Goal: Information Seeking & Learning: Check status

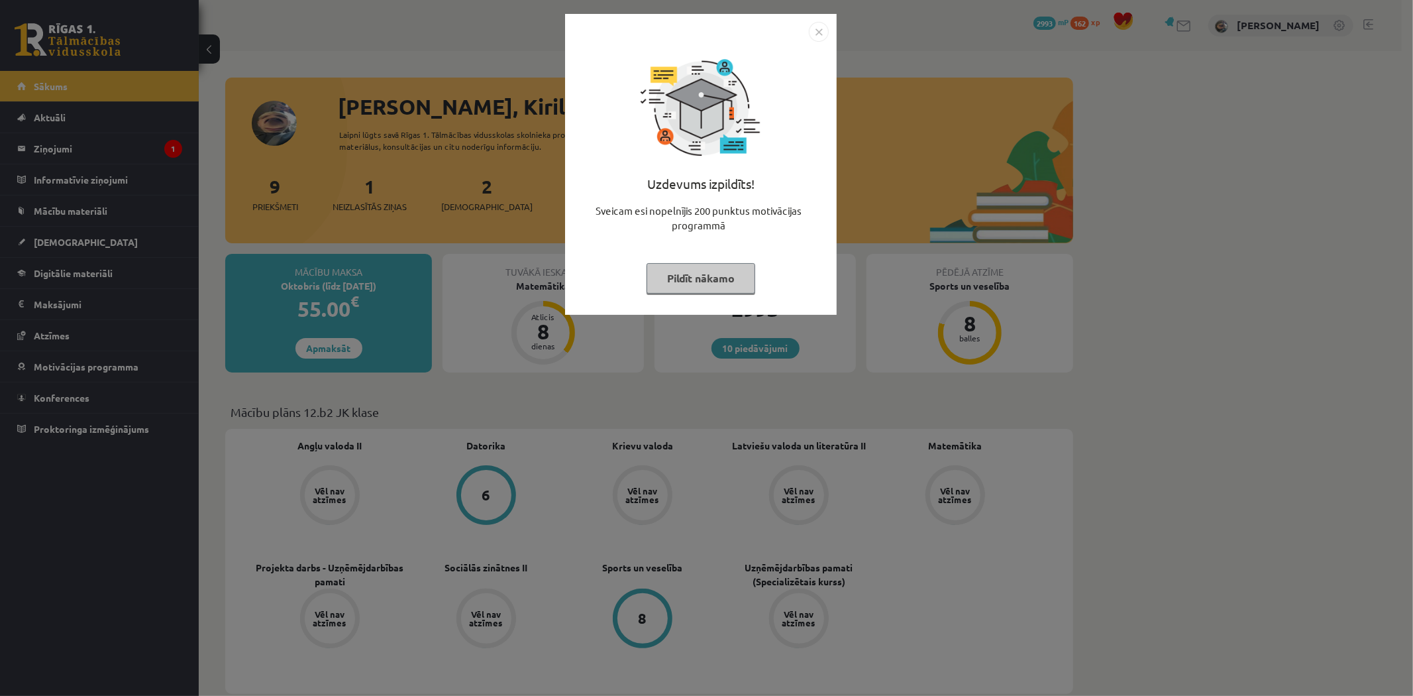
click at [704, 263] on button "Pildīt nākamo" at bounding box center [701, 278] width 109 height 30
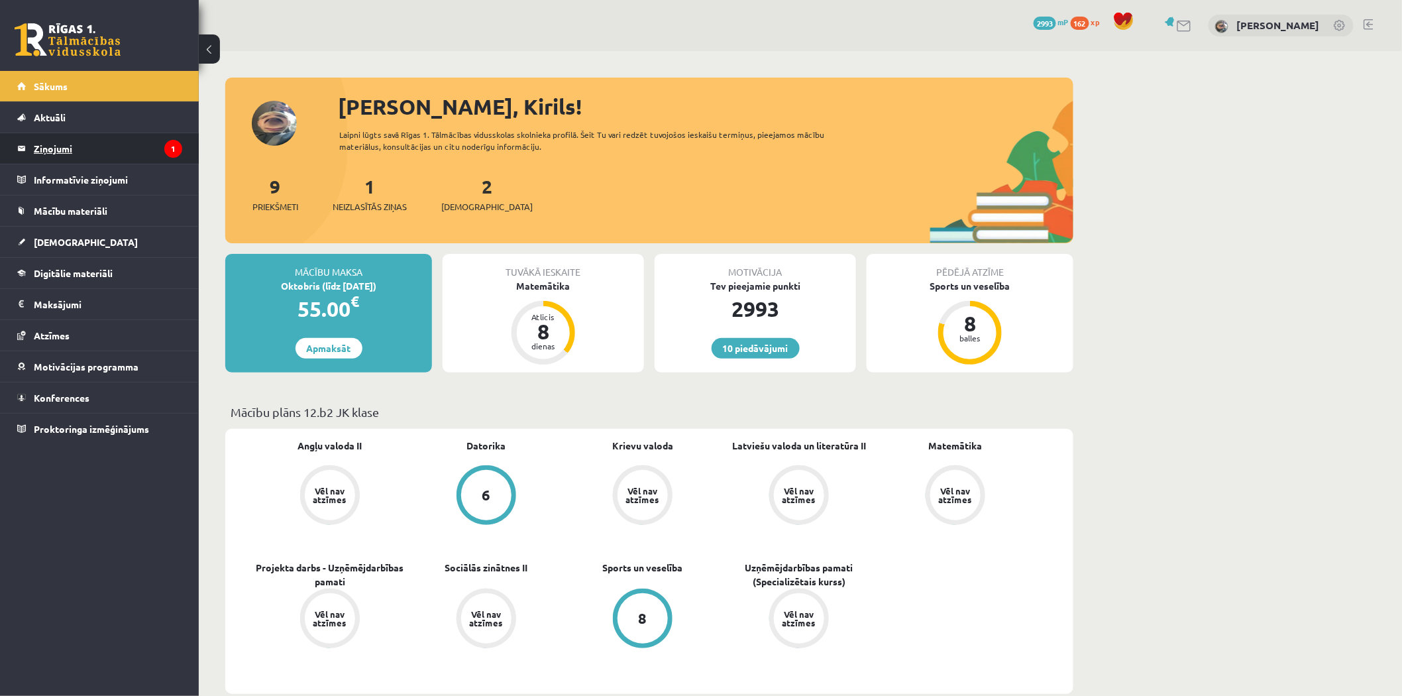
click at [142, 151] on legend "Ziņojumi 1" at bounding box center [108, 148] width 148 height 30
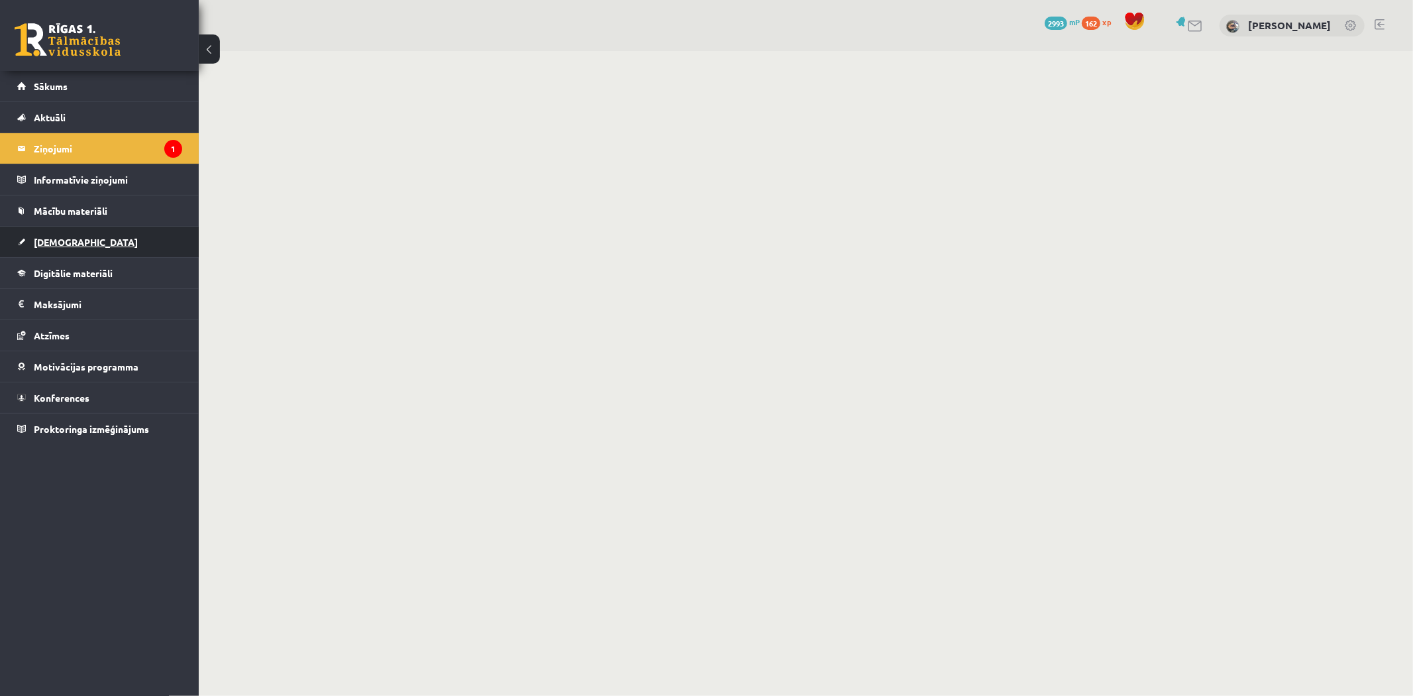
click at [120, 237] on link "[DEMOGRAPHIC_DATA]" at bounding box center [99, 242] width 165 height 30
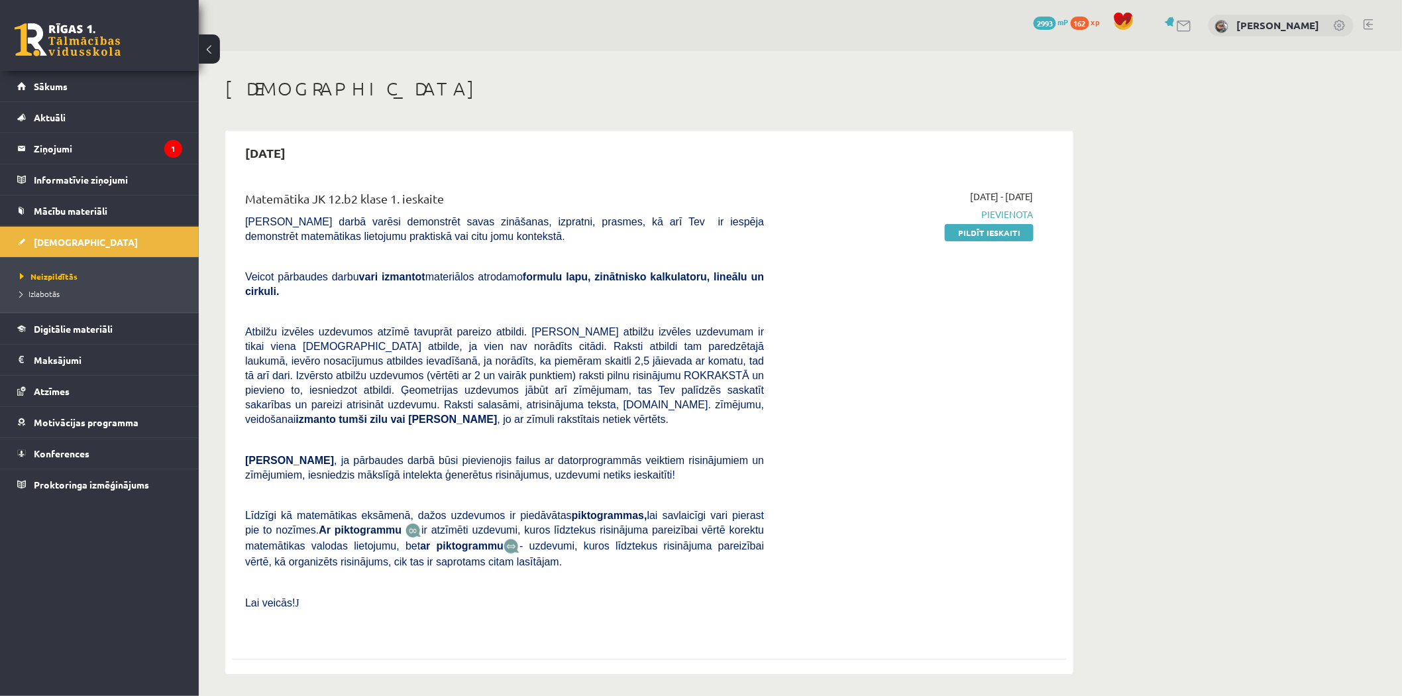
click at [892, 90] on h1 "[DEMOGRAPHIC_DATA]" at bounding box center [649, 89] width 848 height 23
click at [50, 293] on span "Izlabotās" at bounding box center [40, 293] width 40 height 11
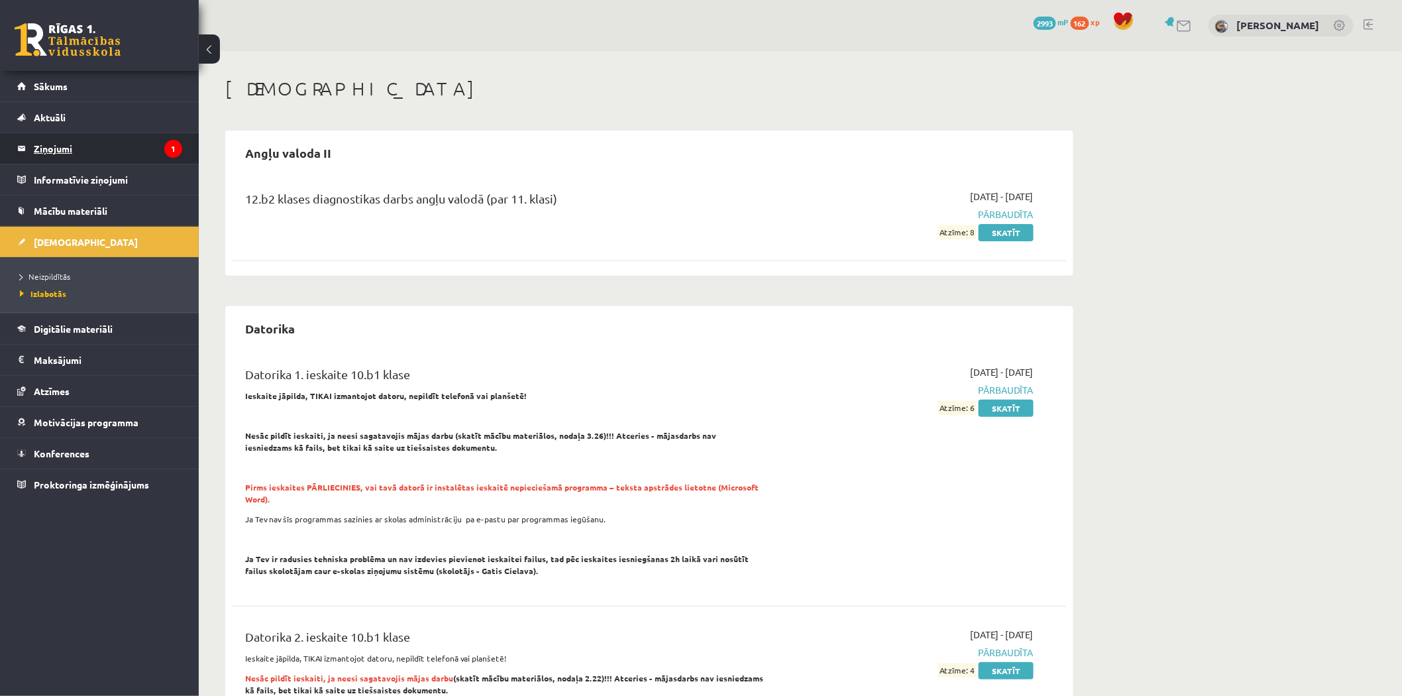
click at [142, 144] on legend "Ziņojumi 1" at bounding box center [108, 148] width 148 height 30
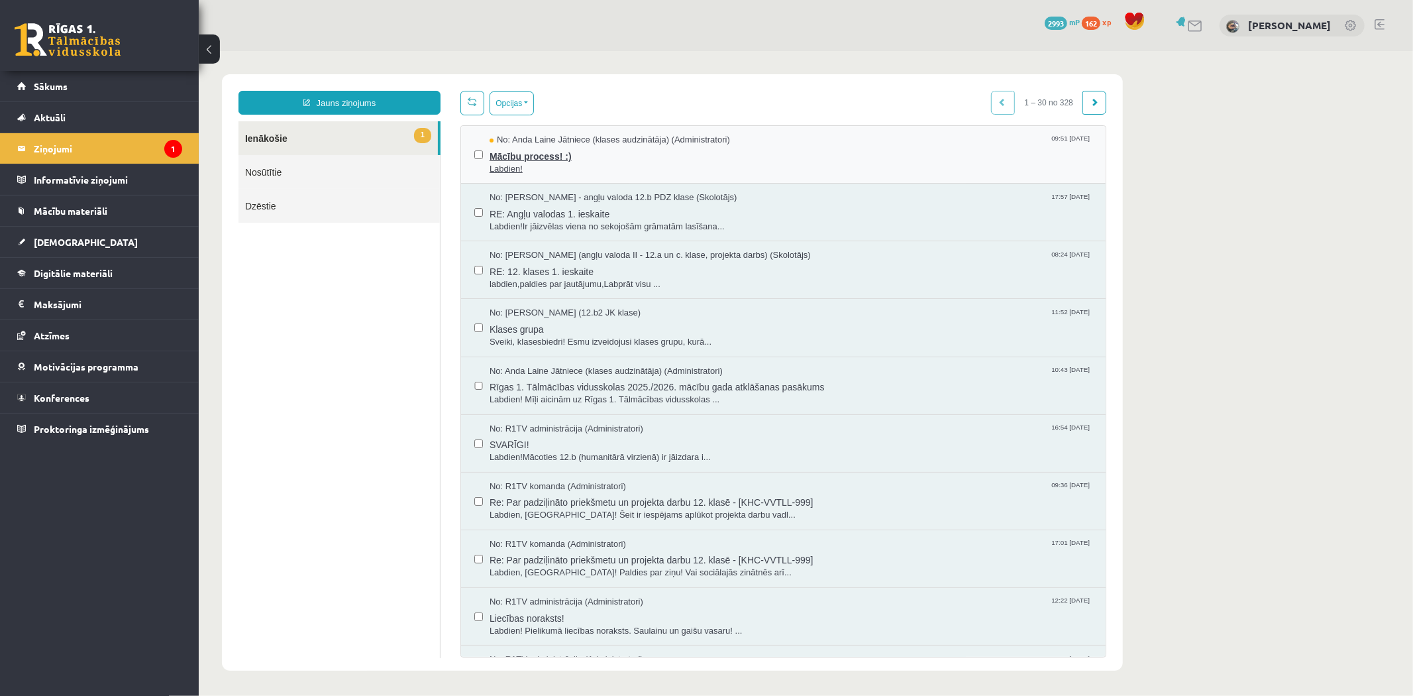
click at [543, 169] on span "Labdien!" at bounding box center [790, 168] width 603 height 13
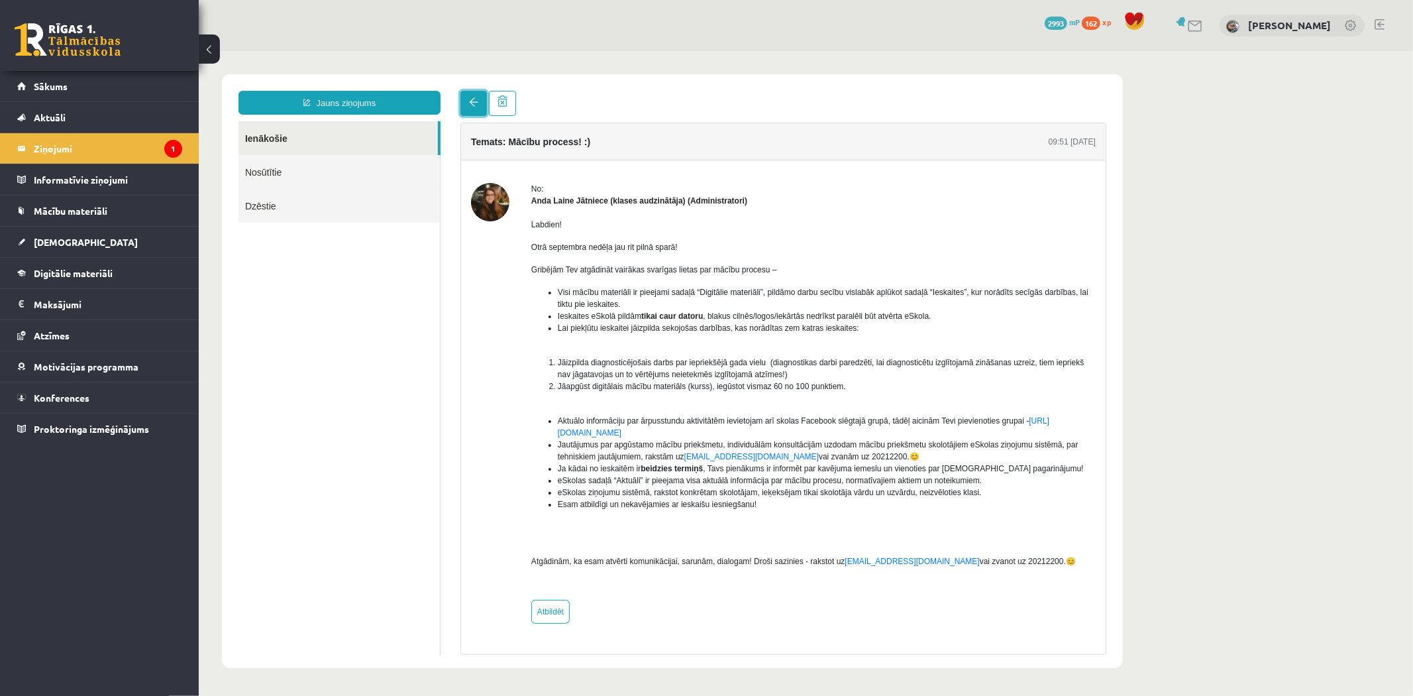
click at [474, 106] on span at bounding box center [472, 101] width 9 height 9
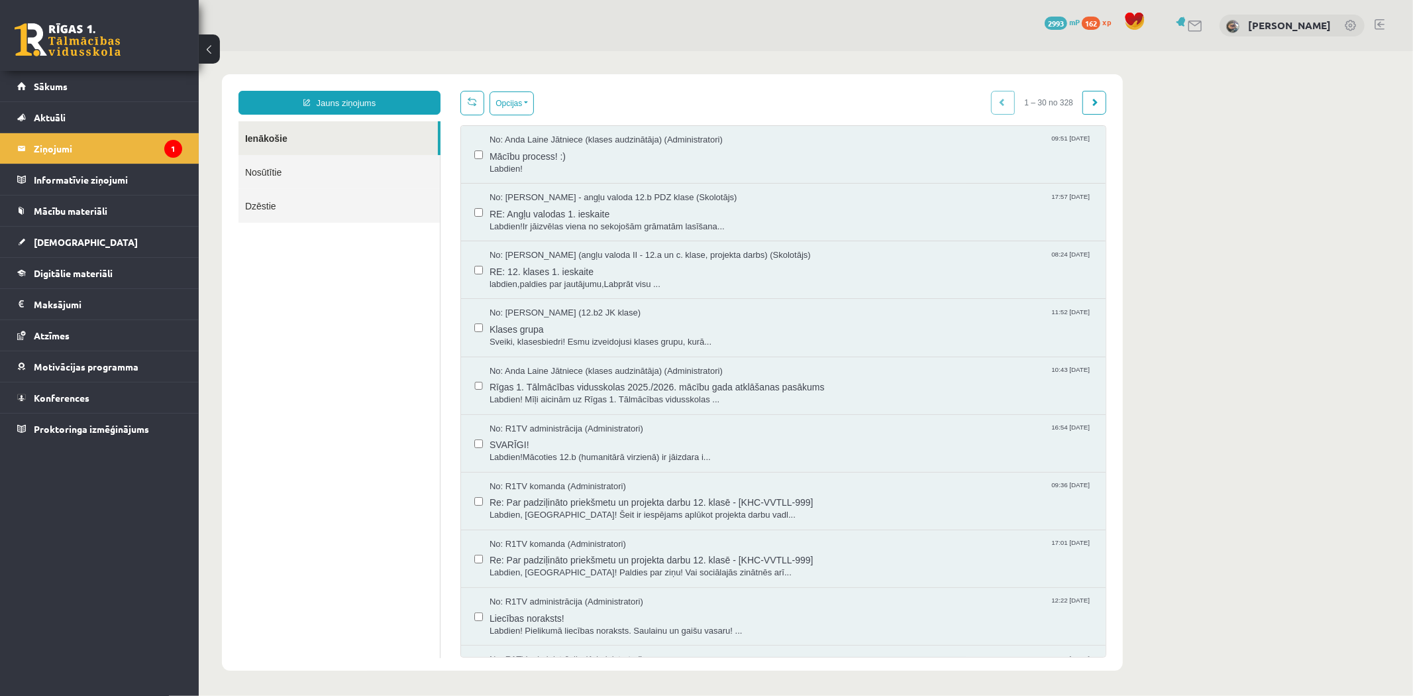
click at [472, 97] on span at bounding box center [471, 100] width 9 height 9
click at [129, 207] on link "Mācību materiāli" at bounding box center [99, 210] width 165 height 30
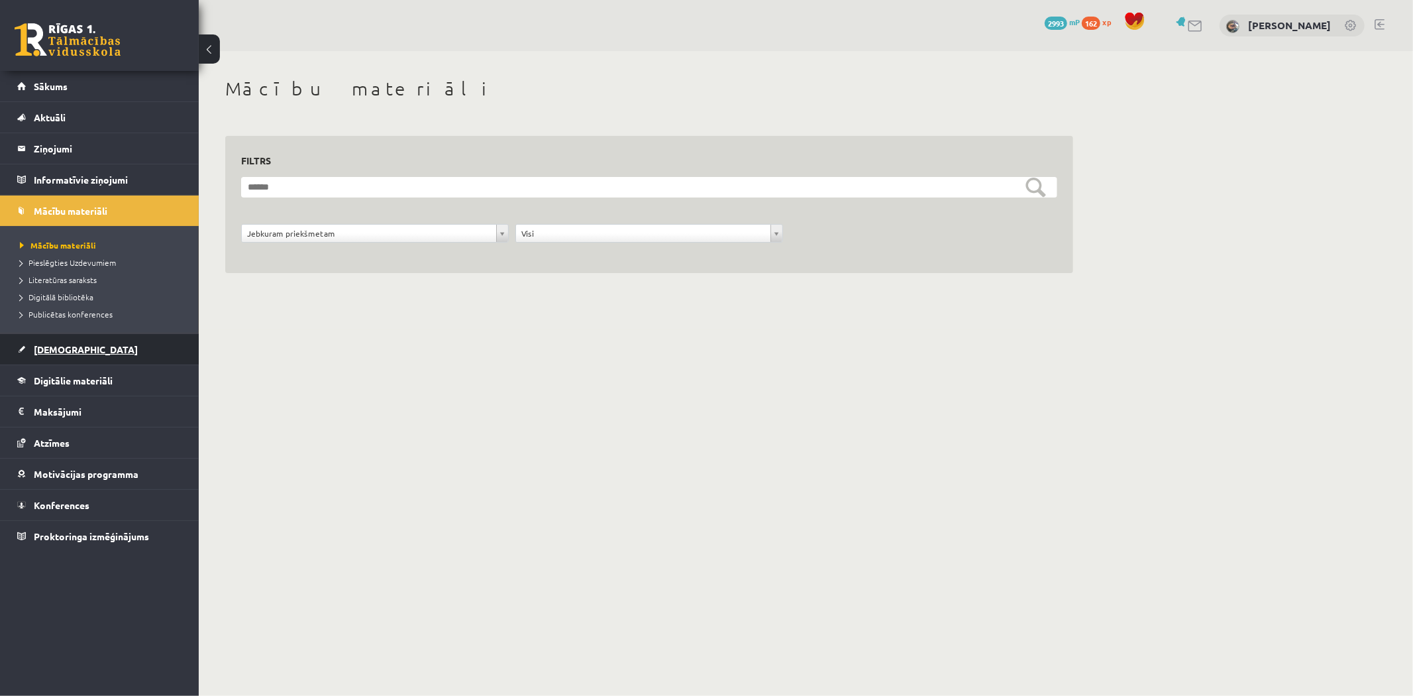
click at [127, 336] on link "[DEMOGRAPHIC_DATA]" at bounding box center [99, 349] width 165 height 30
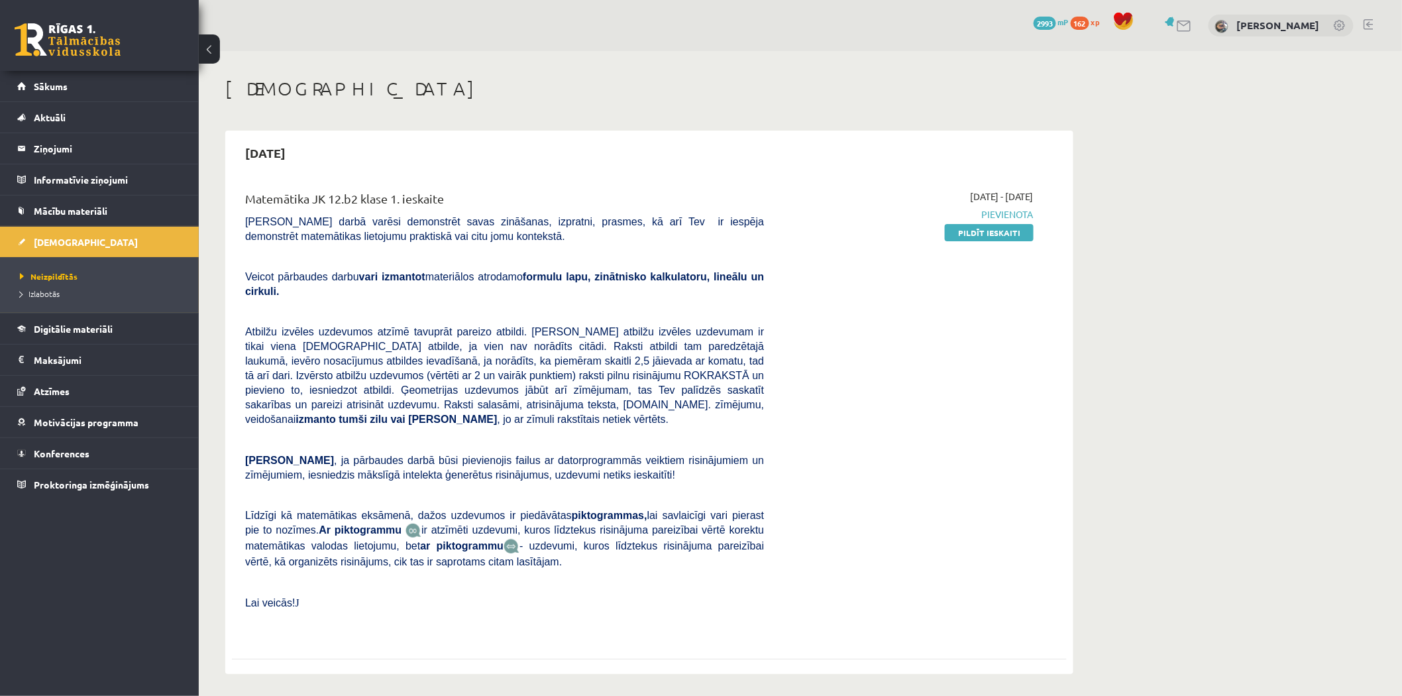
drag, startPoint x: 1026, startPoint y: 517, endPoint x: 1070, endPoint y: 66, distance: 453.3
click at [912, 428] on div "2025-09-01 - 2025-09-15 Pievienota Pildīt ieskaiti" at bounding box center [909, 413] width 270 height 448
click at [1056, 25] on span "2993" at bounding box center [1044, 23] width 23 height 13
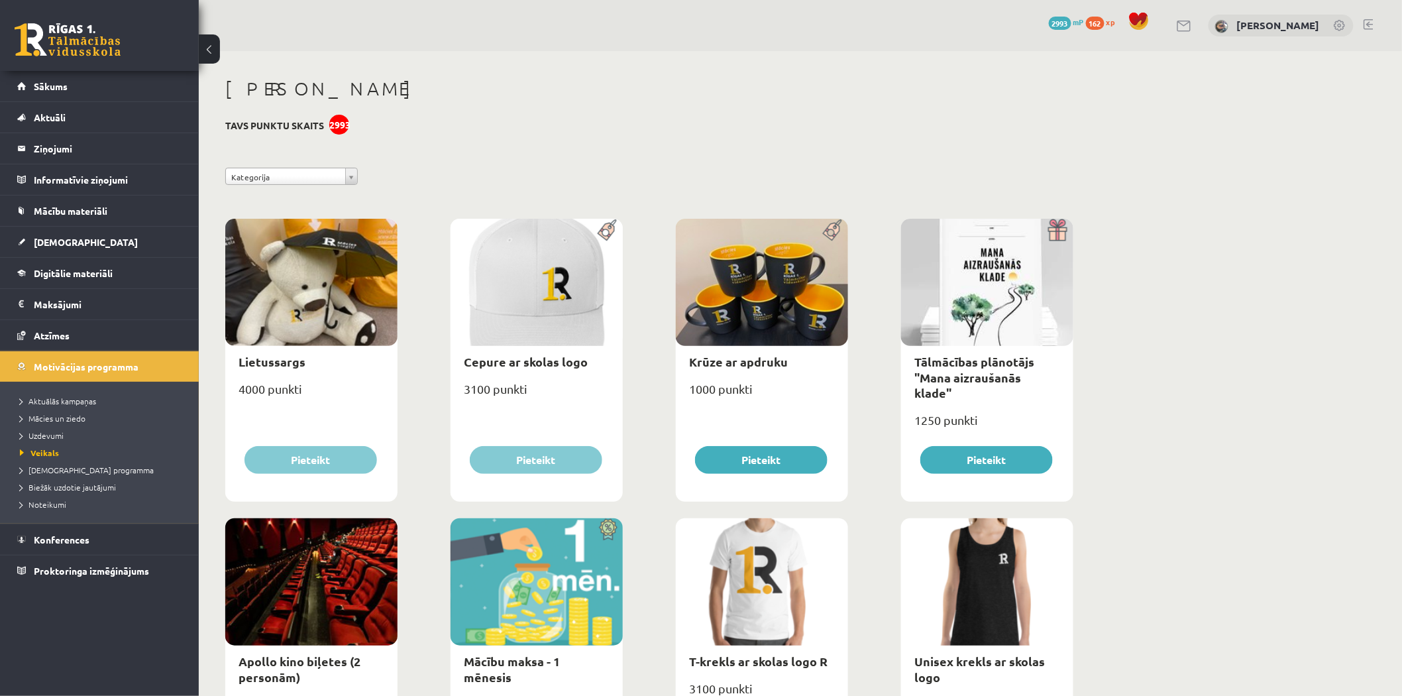
click at [222, 188] on div "**********" at bounding box center [649, 180] width 868 height 24
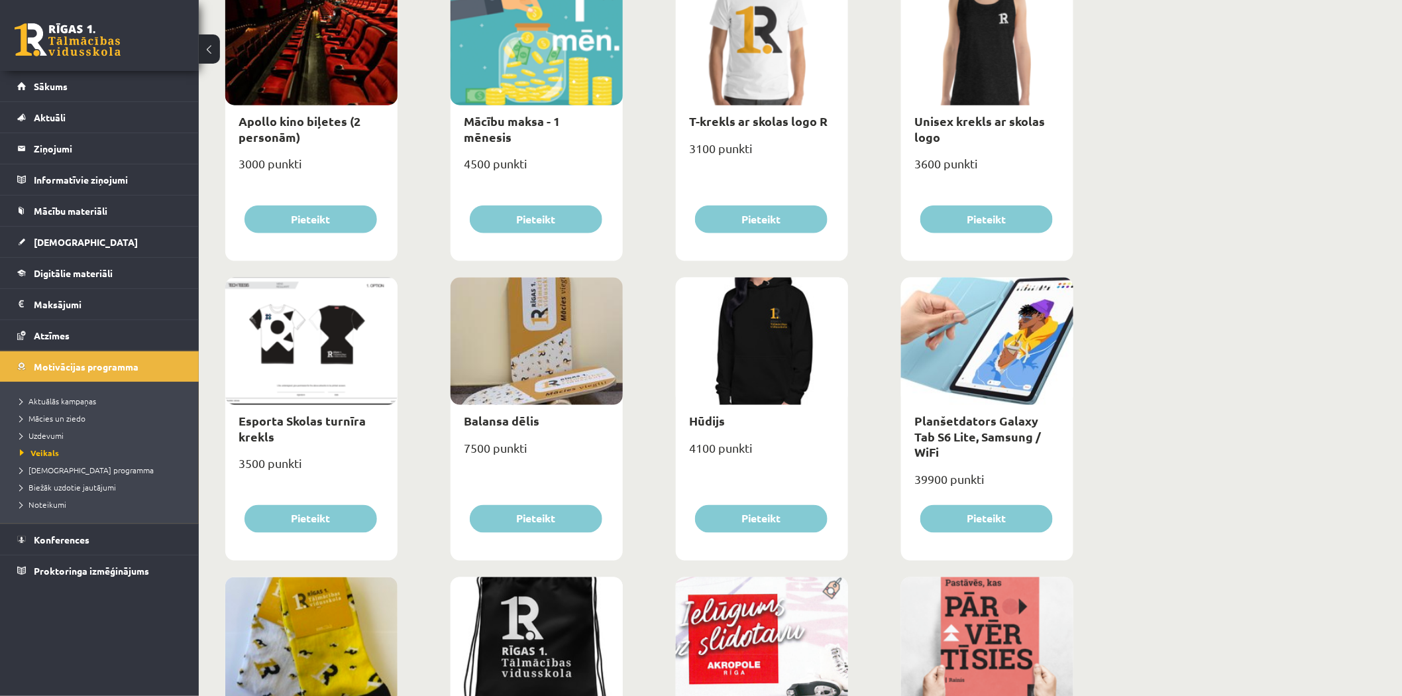
scroll to position [588, 0]
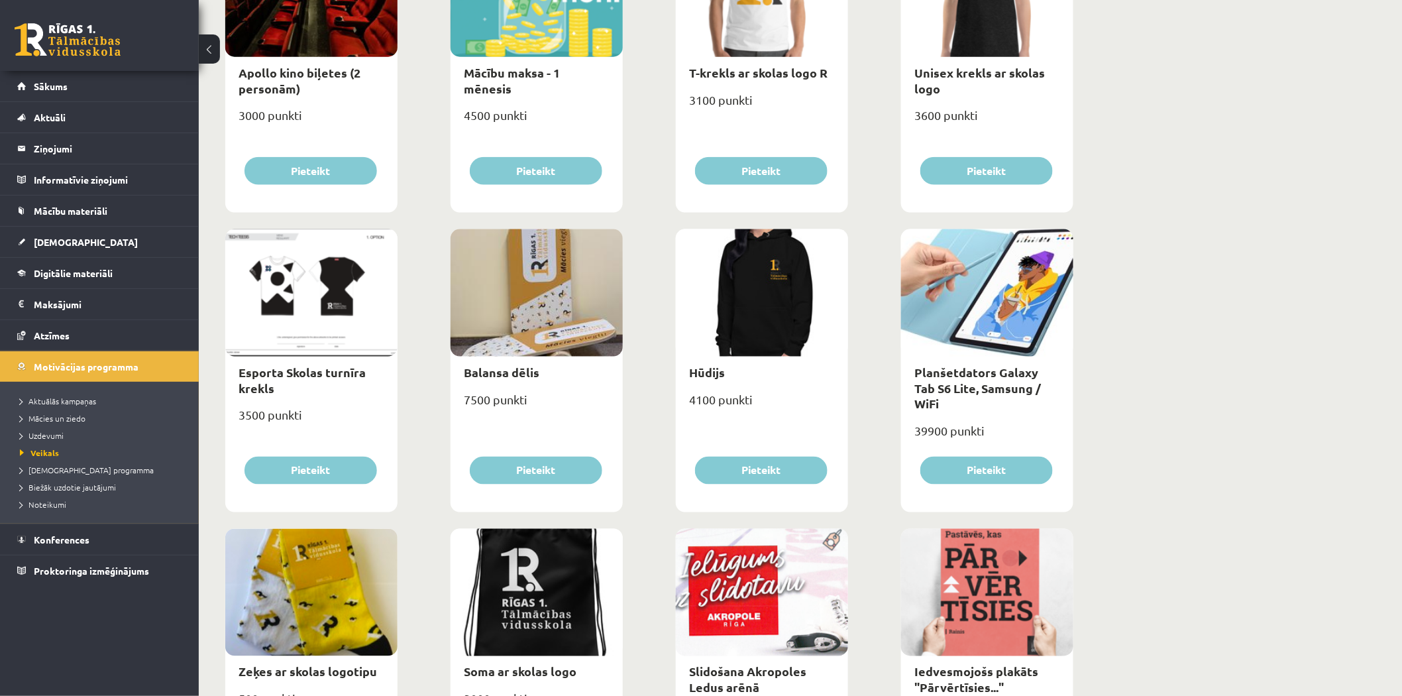
click at [344, 290] on div at bounding box center [311, 292] width 172 height 127
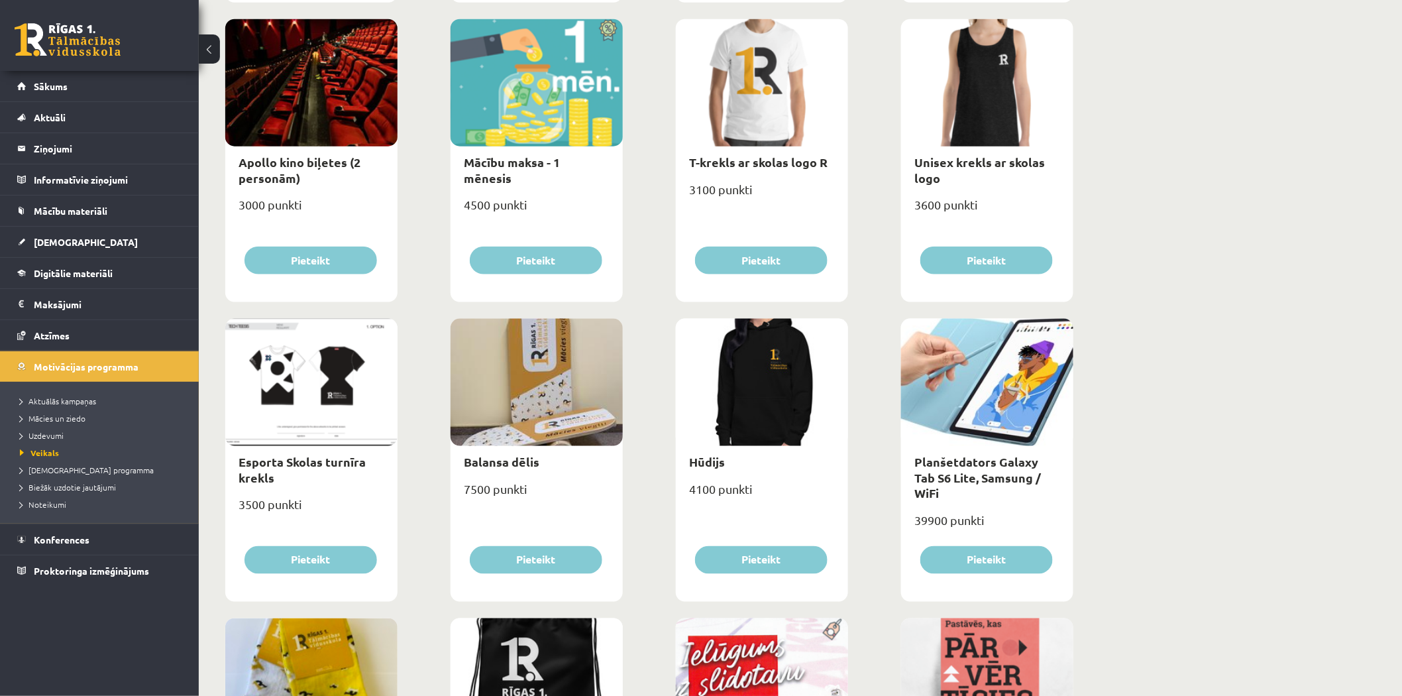
scroll to position [294, 0]
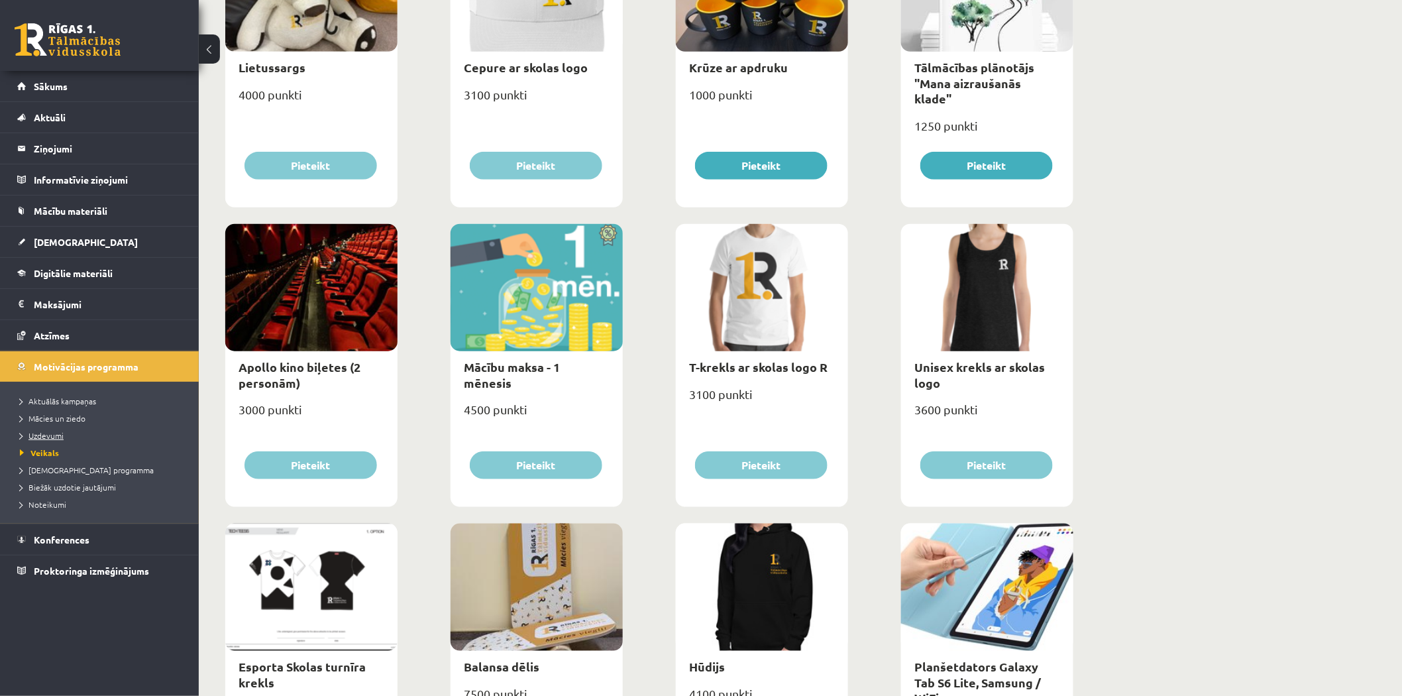
click at [50, 434] on span "Uzdevumi" at bounding box center [42, 435] width 44 height 11
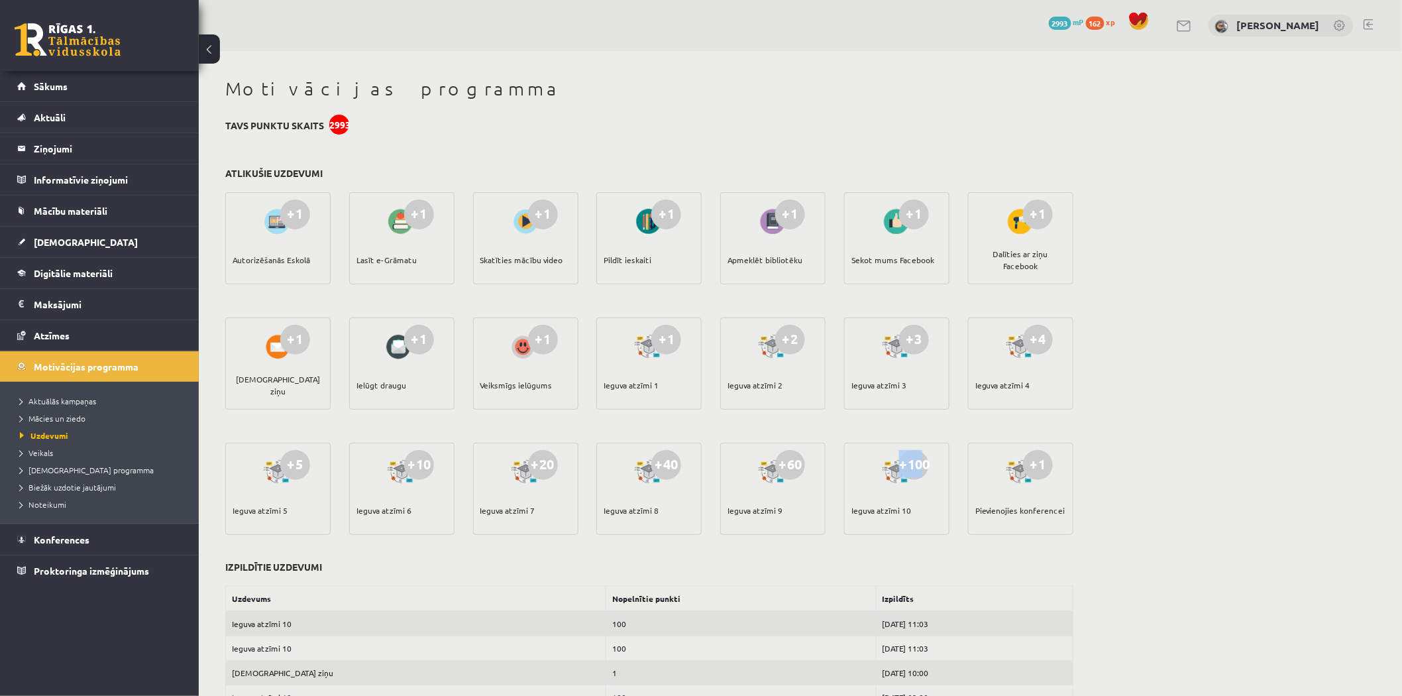
drag, startPoint x: 900, startPoint y: 462, endPoint x: 919, endPoint y: 460, distance: 19.3
click at [919, 460] on div "+100" at bounding box center [914, 465] width 30 height 30
drag, startPoint x: 1154, startPoint y: 416, endPoint x: 1207, endPoint y: 482, distance: 84.3
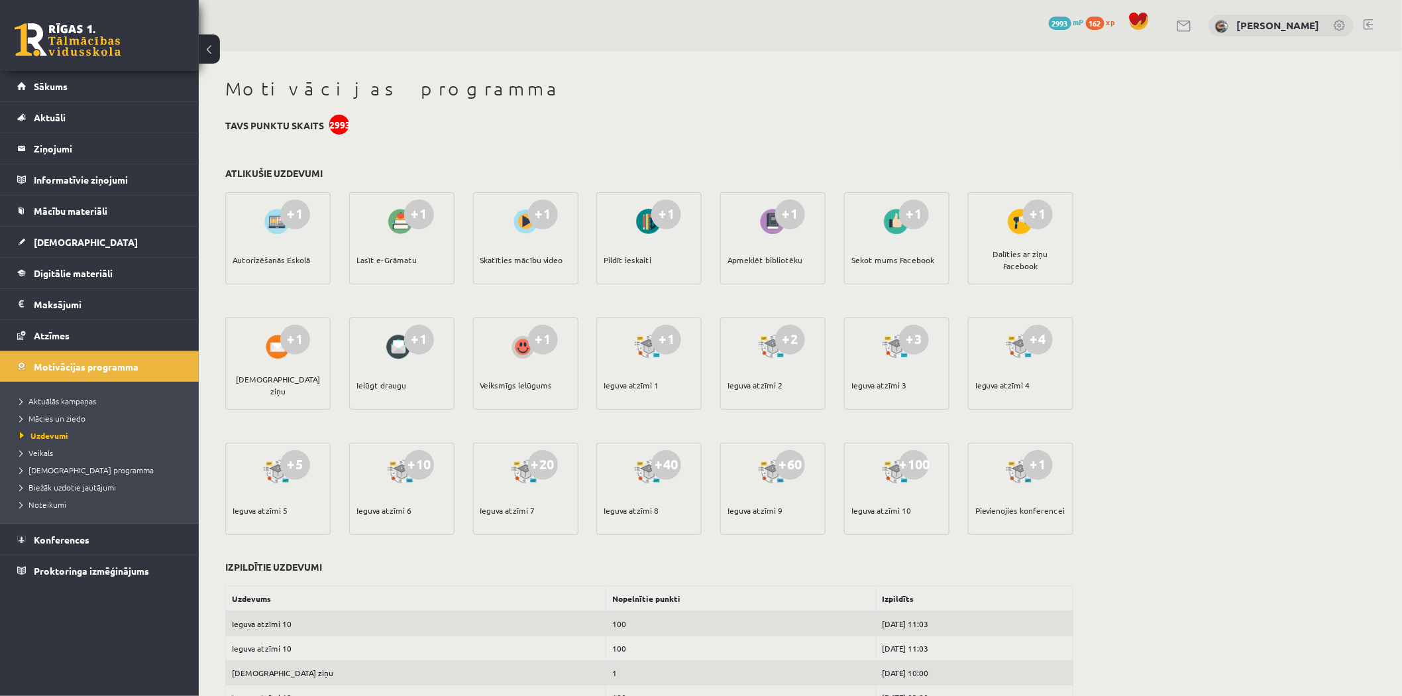
click at [1071, 17] on span "2993" at bounding box center [1060, 23] width 23 height 13
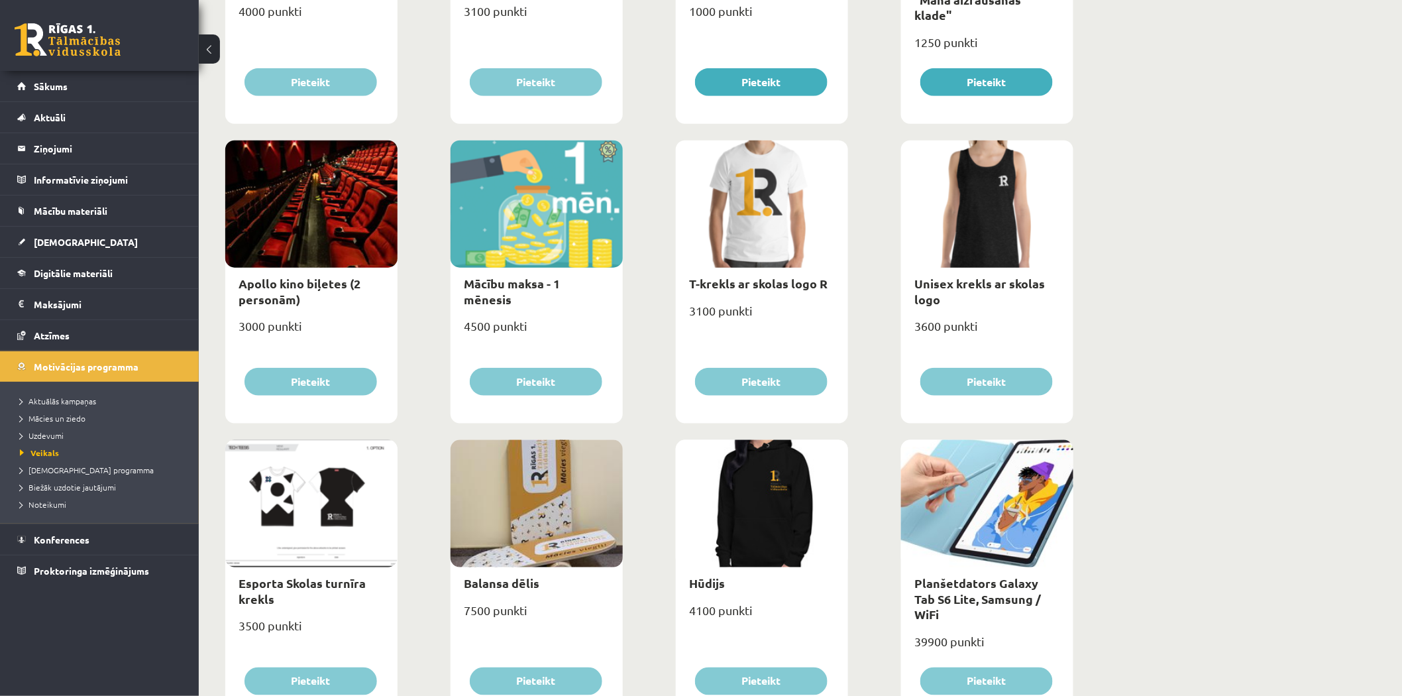
scroll to position [392, 0]
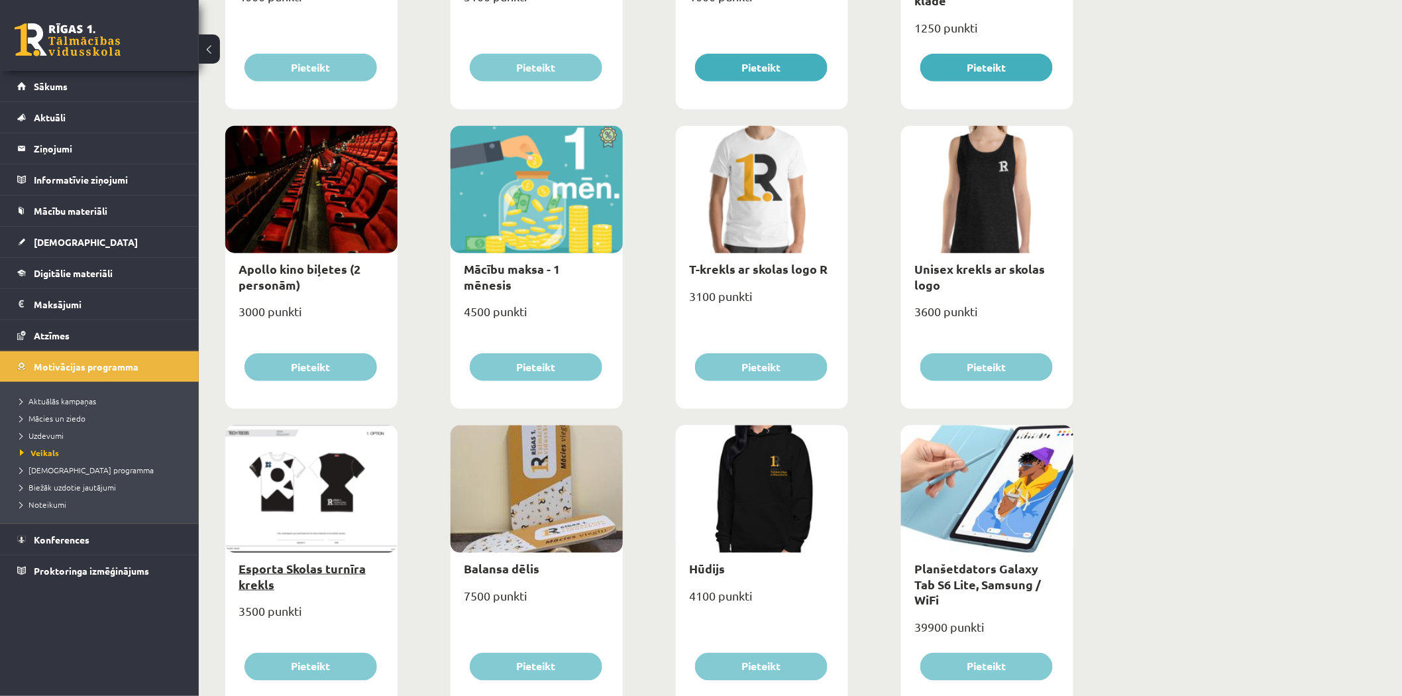
click at [311, 566] on link "Esporta Skolas turnīra krekls" at bounding box center [301, 575] width 127 height 30
type input "*"
select select "*"
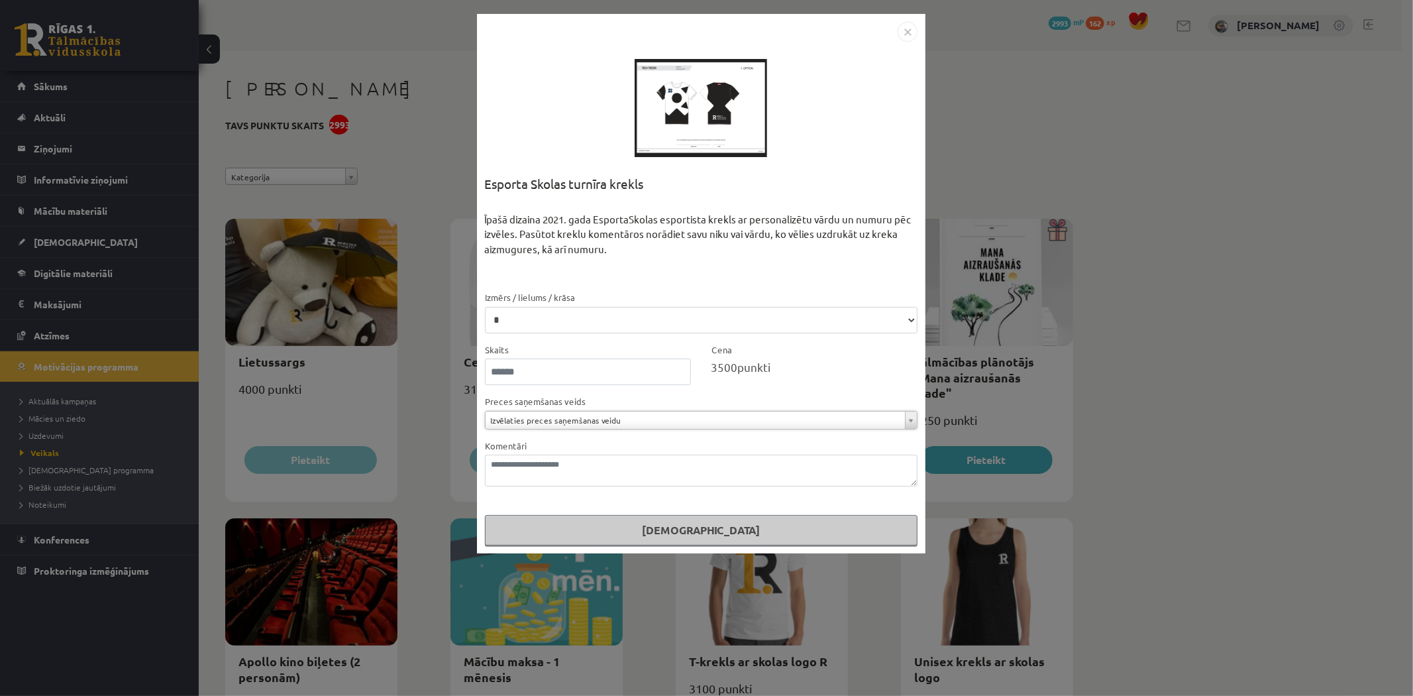
click at [709, 123] on div at bounding box center [701, 108] width 132 height 132
drag, startPoint x: 710, startPoint y: 123, endPoint x: 679, endPoint y: 111, distance: 32.5
click at [679, 111] on div at bounding box center [701, 108] width 132 height 132
click at [677, 109] on div at bounding box center [701, 108] width 132 height 132
drag, startPoint x: 739, startPoint y: 102, endPoint x: 713, endPoint y: 76, distance: 37.0
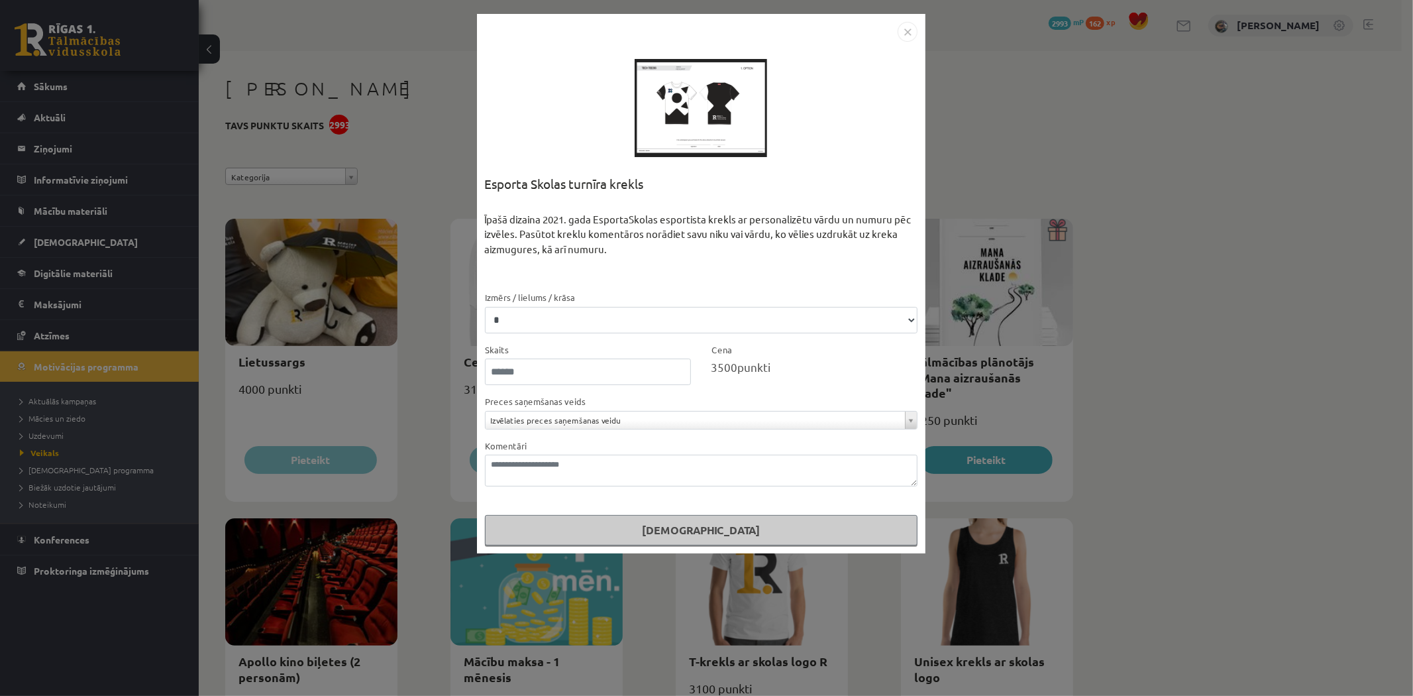
click at [713, 76] on div at bounding box center [701, 108] width 132 height 132
click at [912, 29] on img "Close" at bounding box center [908, 32] width 20 height 20
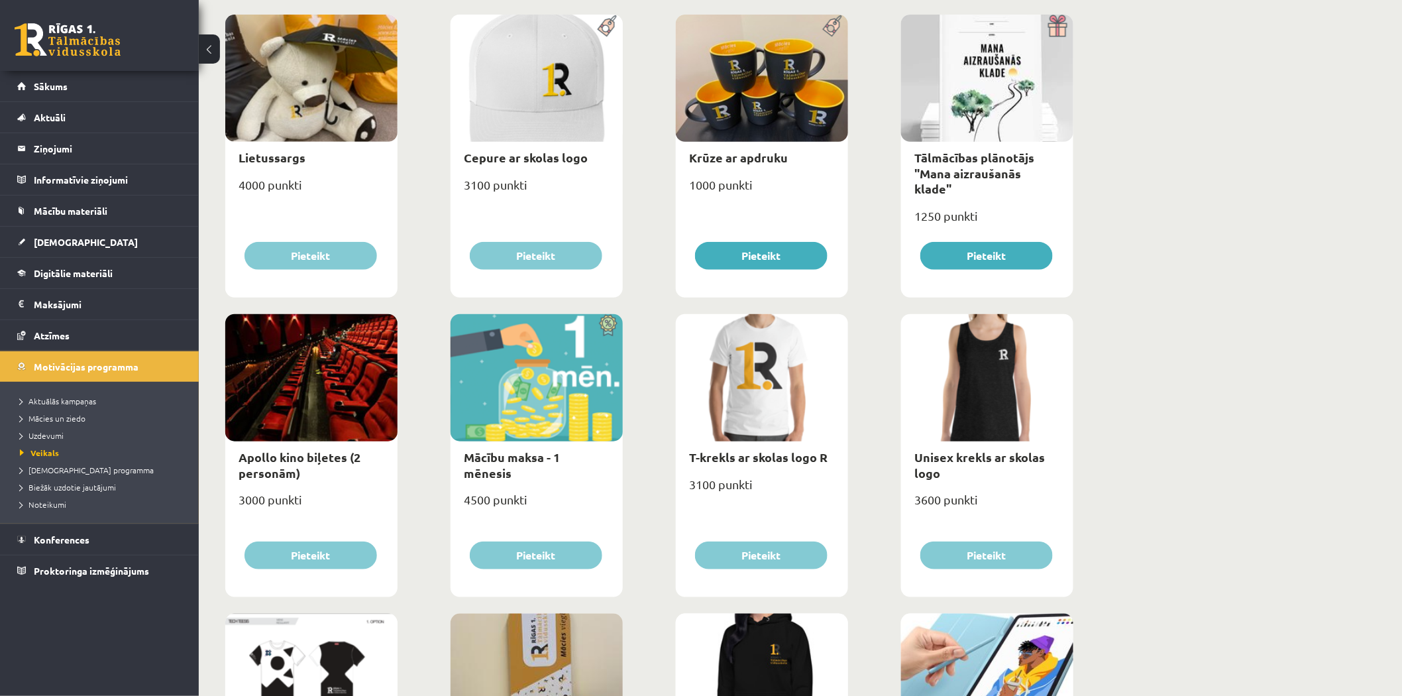
scroll to position [64, 0]
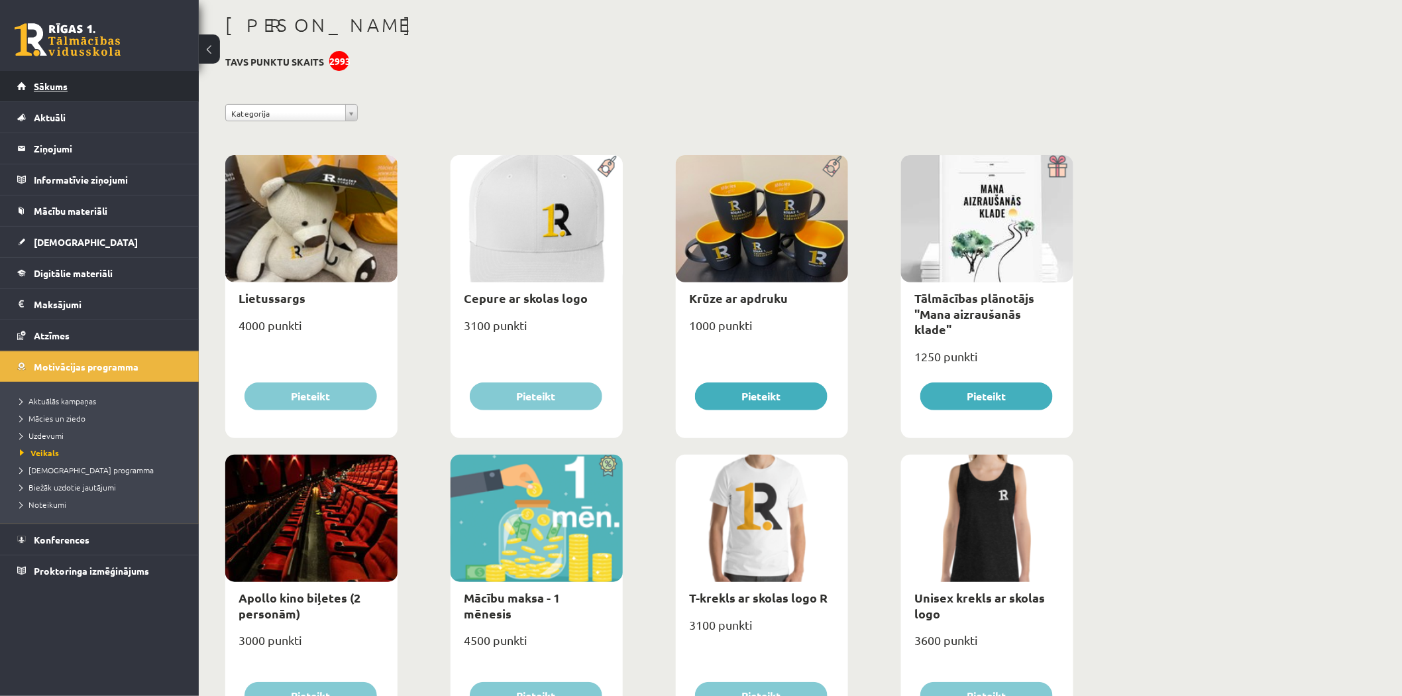
click at [143, 85] on link "Sākums" at bounding box center [99, 86] width 165 height 30
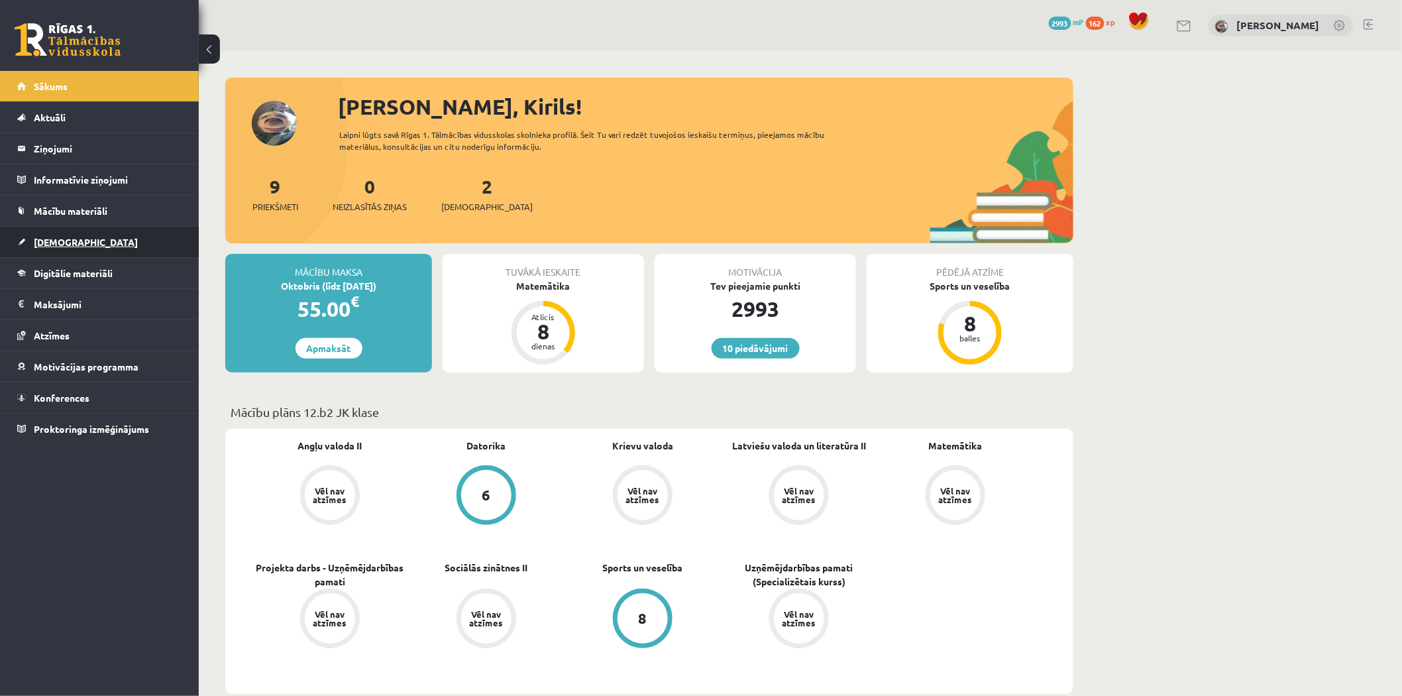
click at [117, 236] on link "[DEMOGRAPHIC_DATA]" at bounding box center [99, 242] width 165 height 30
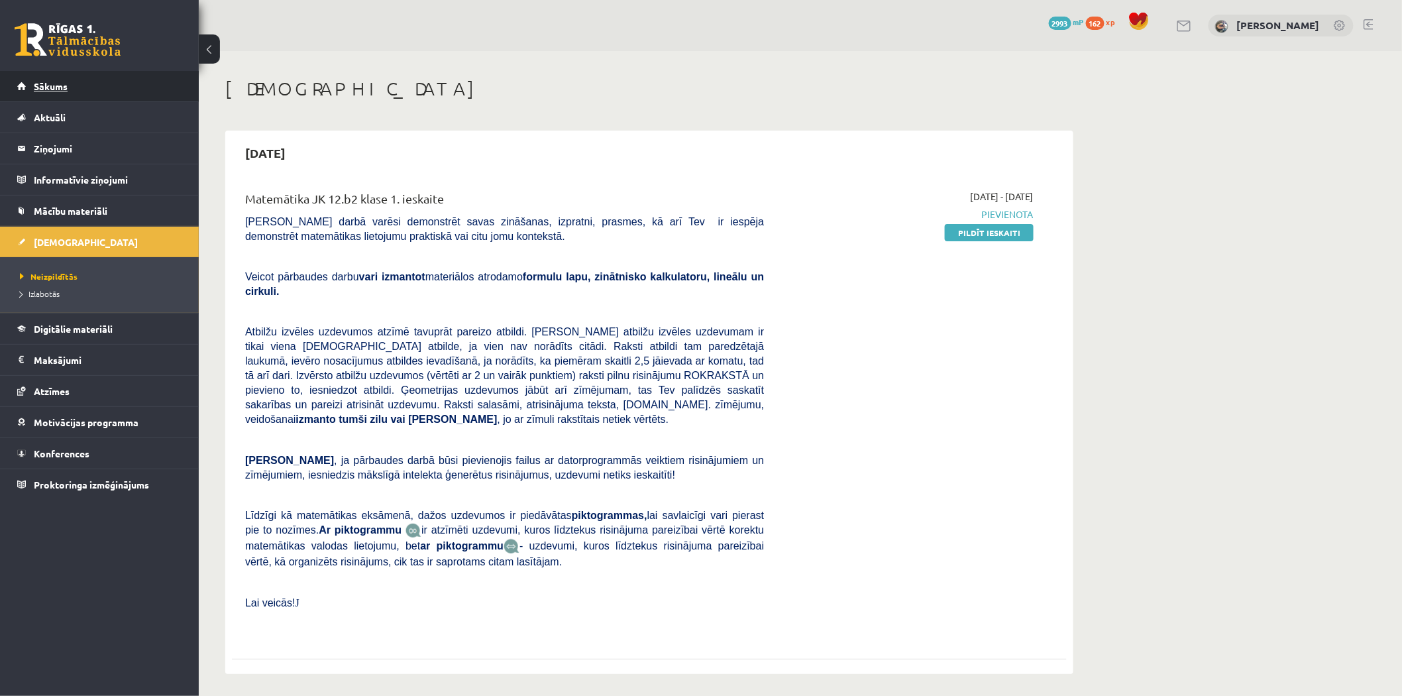
click at [117, 81] on link "Sākums" at bounding box center [99, 86] width 165 height 30
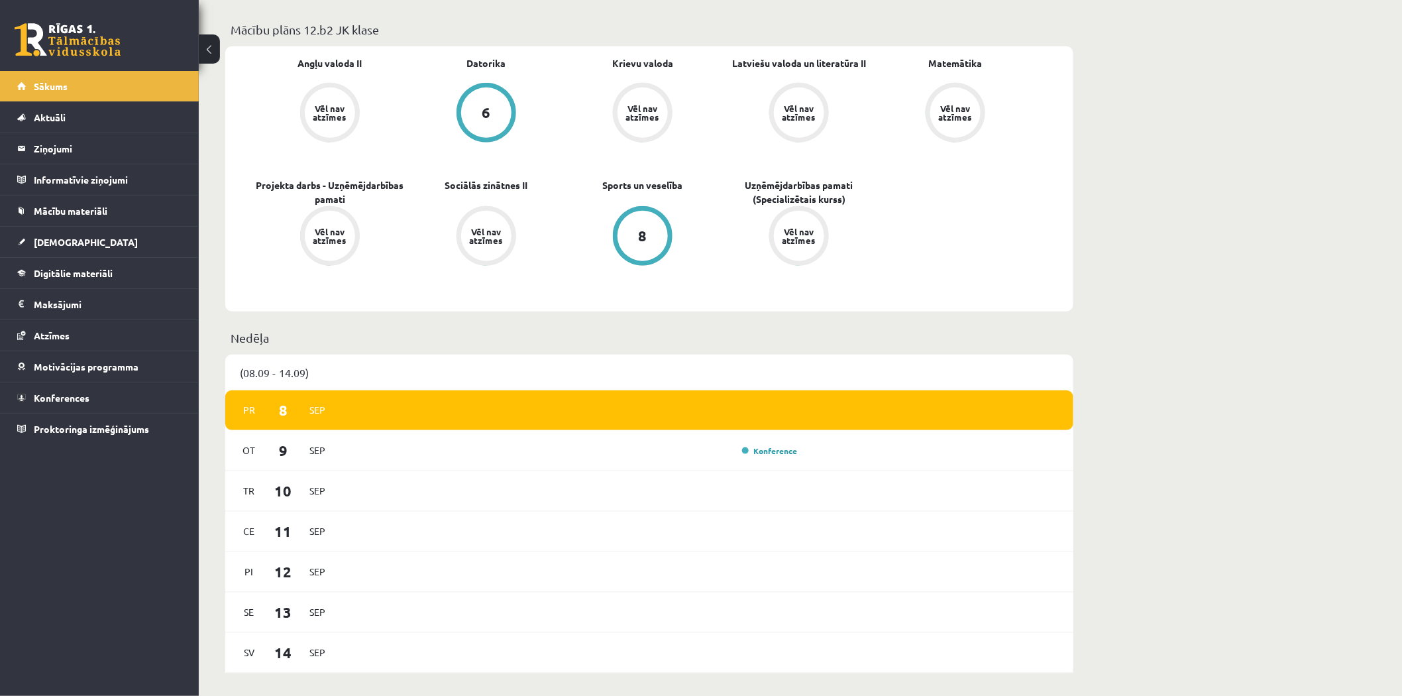
scroll to position [392, 0]
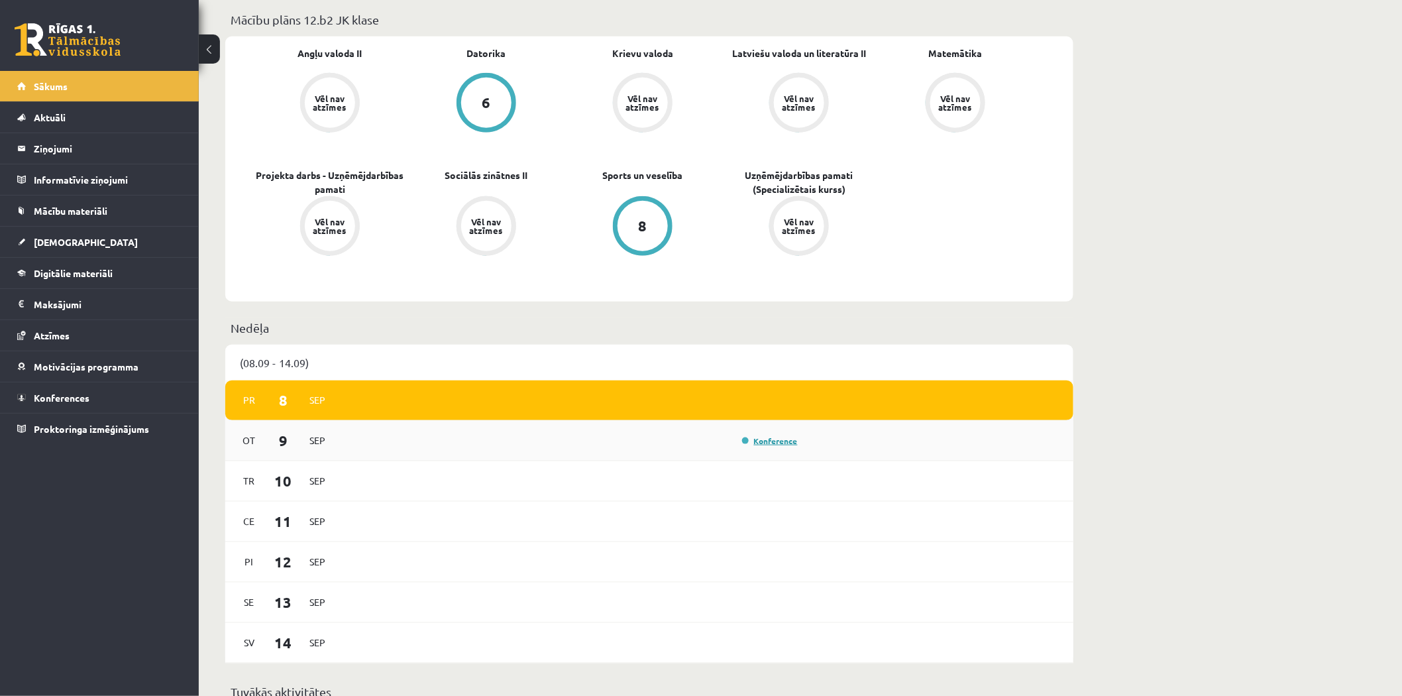
click at [764, 442] on link "Konference" at bounding box center [770, 440] width 56 height 11
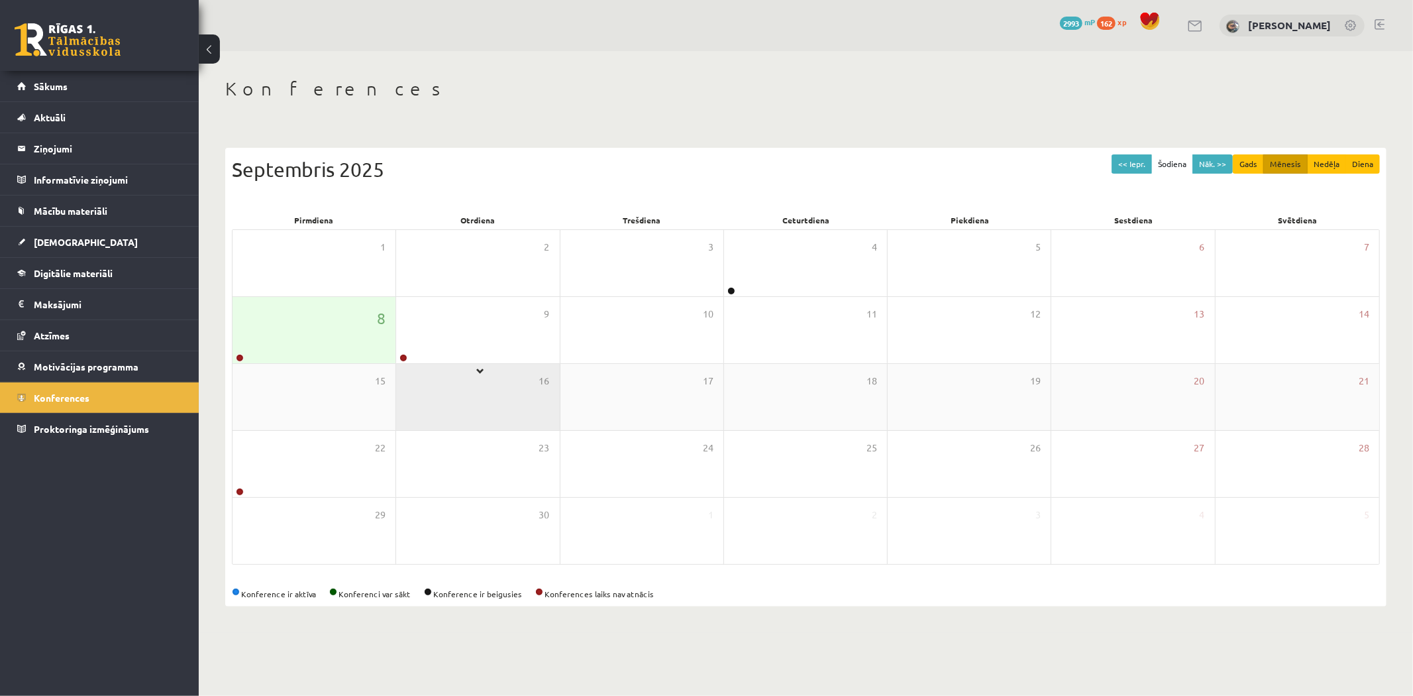
drag, startPoint x: 544, startPoint y: 396, endPoint x: 551, endPoint y: 403, distance: 9.4
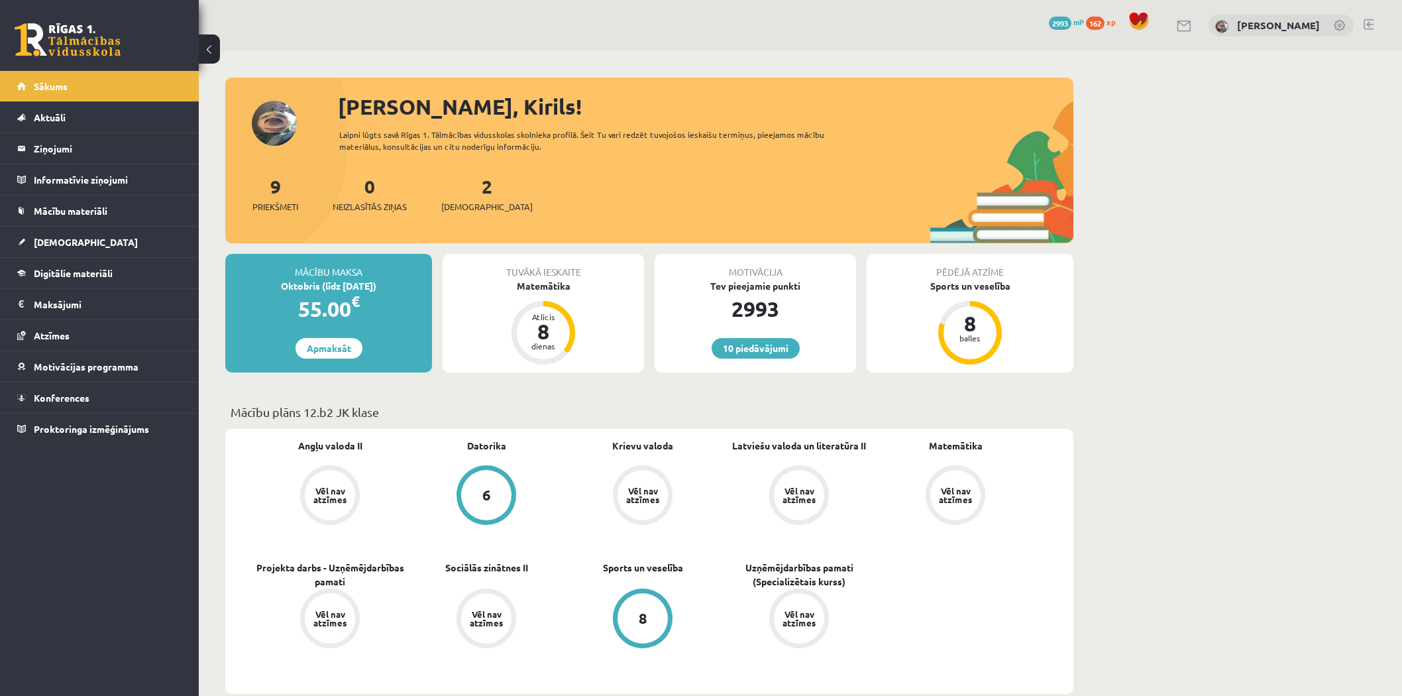
scroll to position [392, 0]
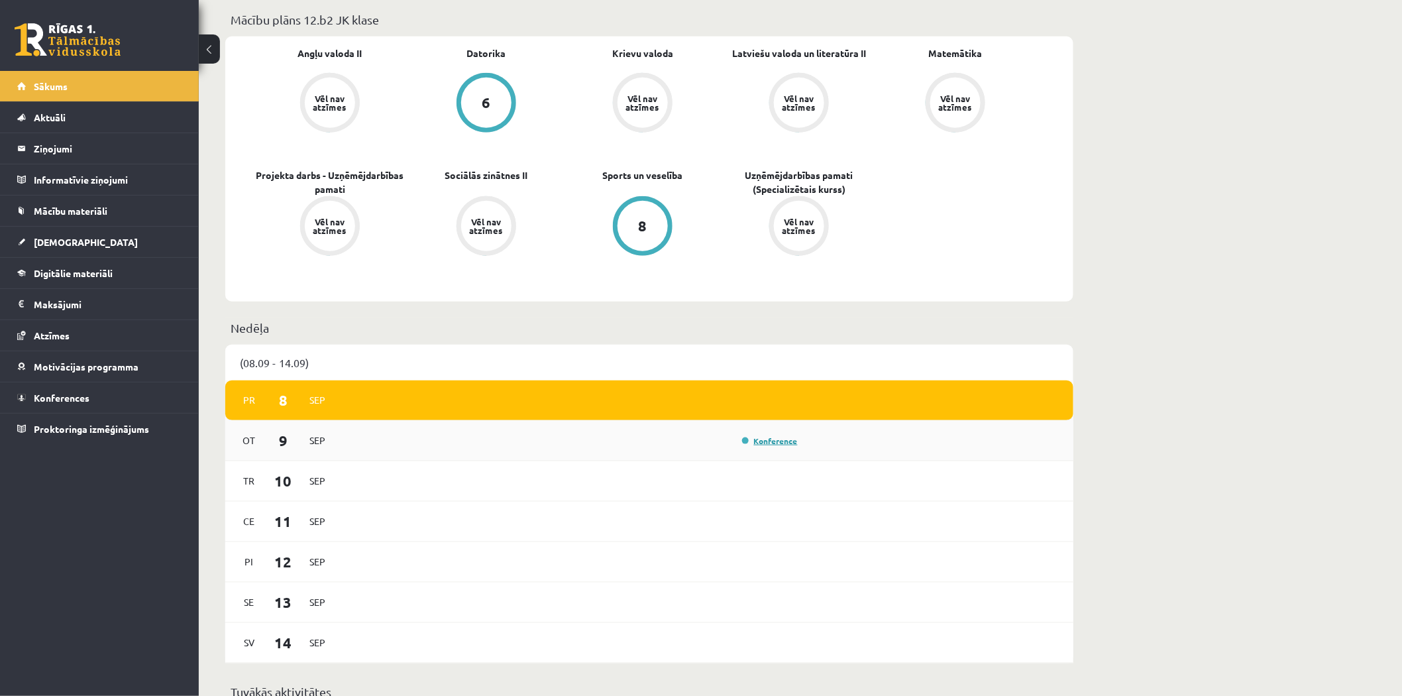
click at [764, 436] on link "Konference" at bounding box center [770, 440] width 56 height 11
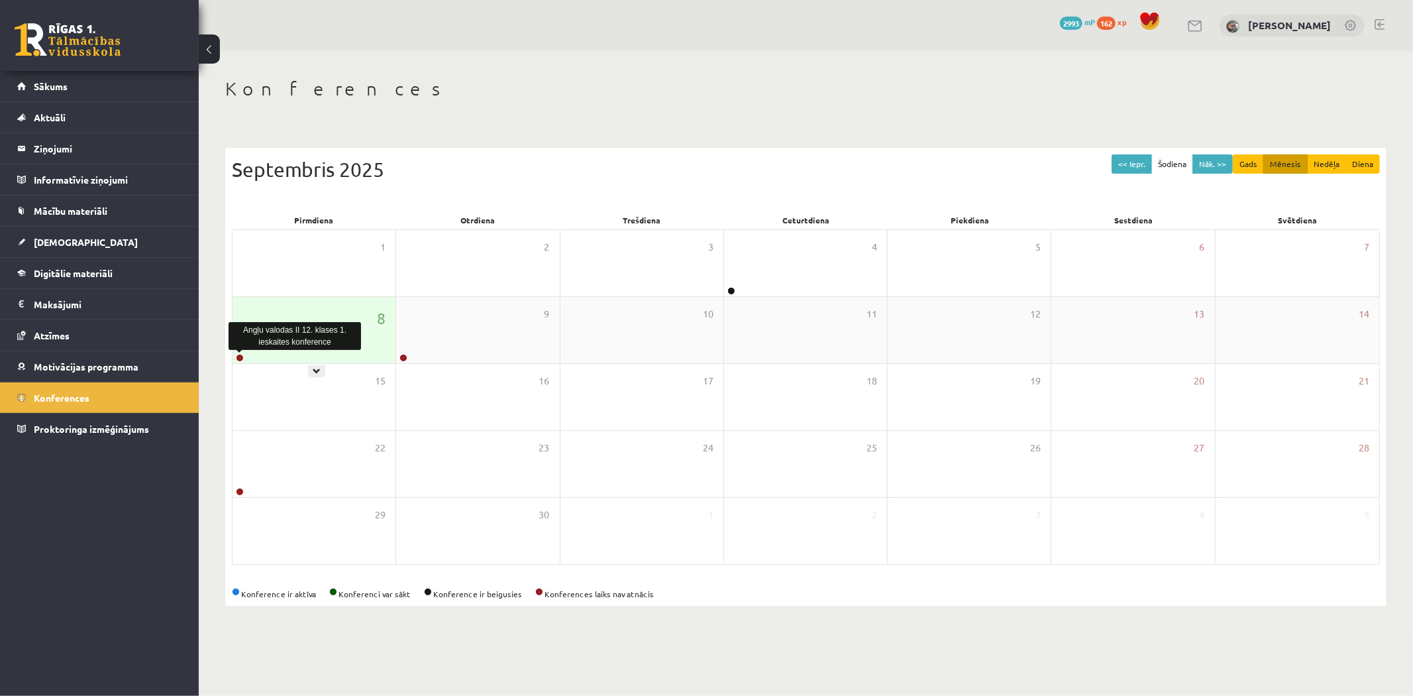
click at [241, 356] on link at bounding box center [240, 358] width 8 height 8
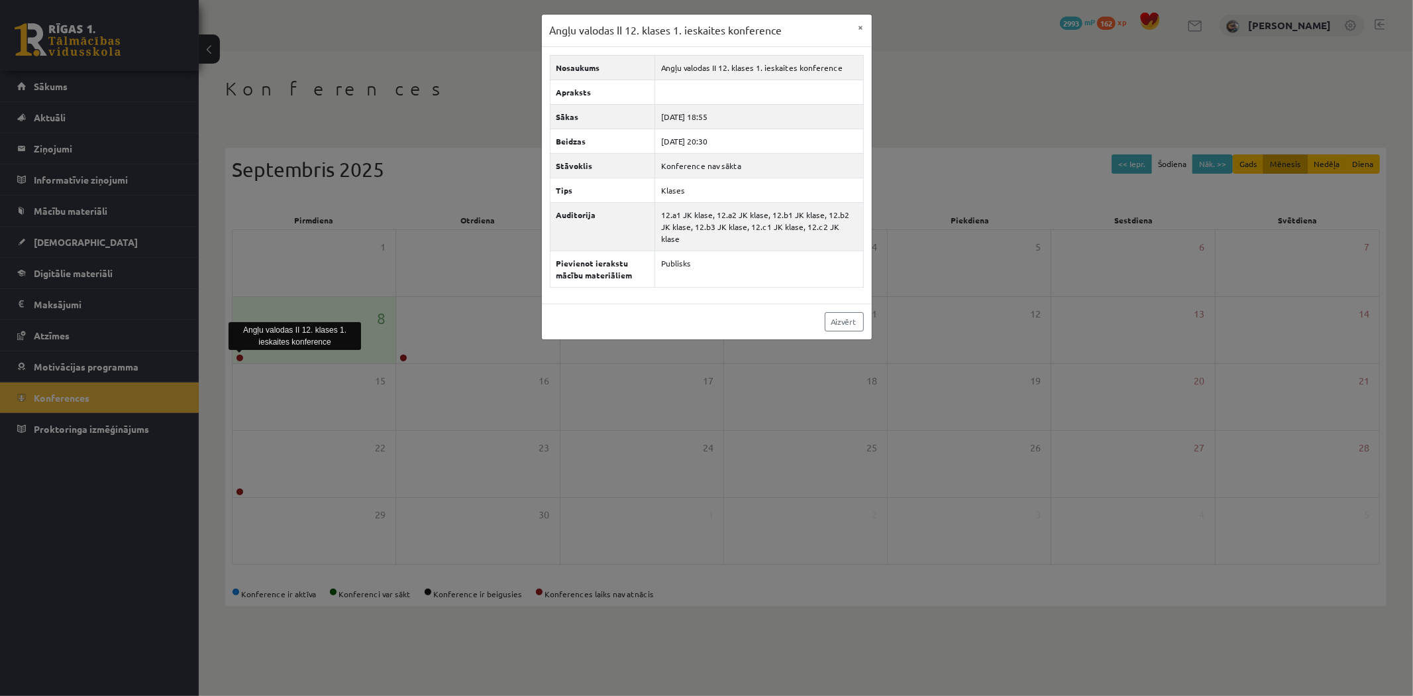
click at [455, 334] on div "Angļu valodas II 12. klases 1. ieskaites konference × Nosaukums Angļu valodas I…" at bounding box center [706, 348] width 1413 height 696
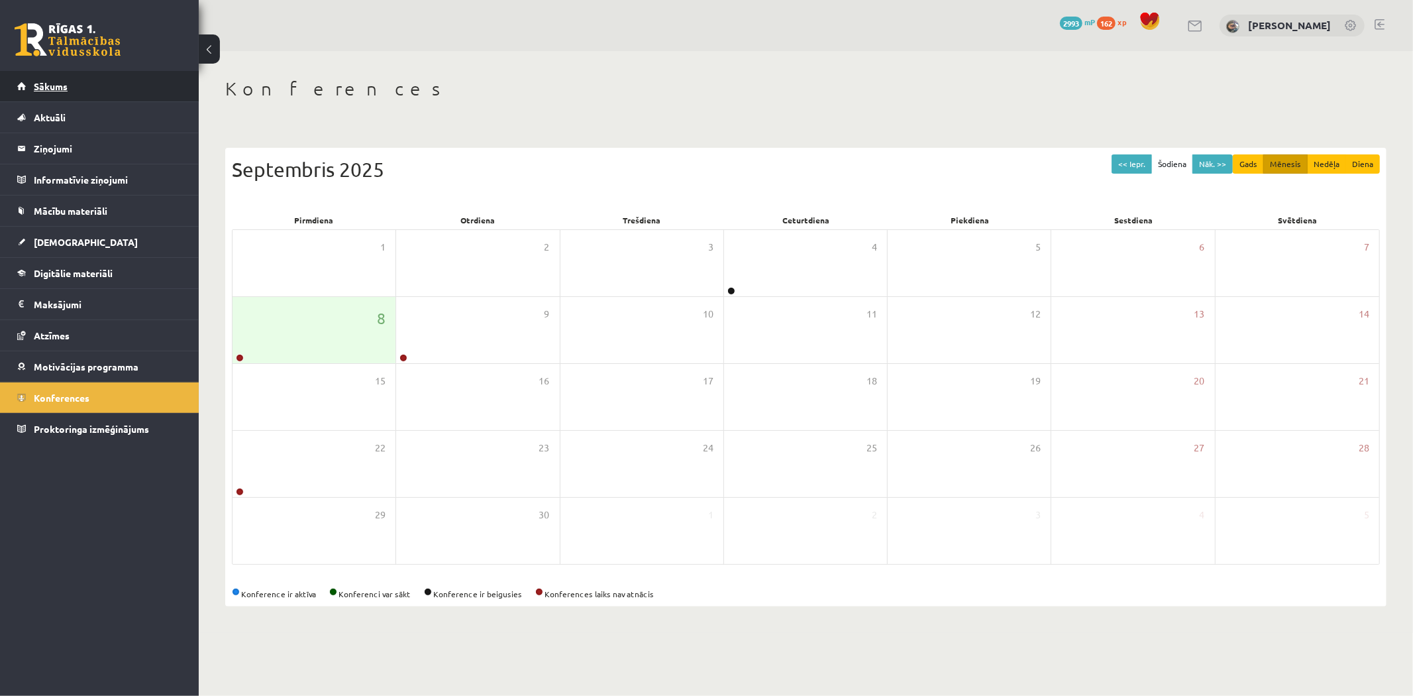
click at [142, 78] on link "Sākums" at bounding box center [99, 86] width 165 height 30
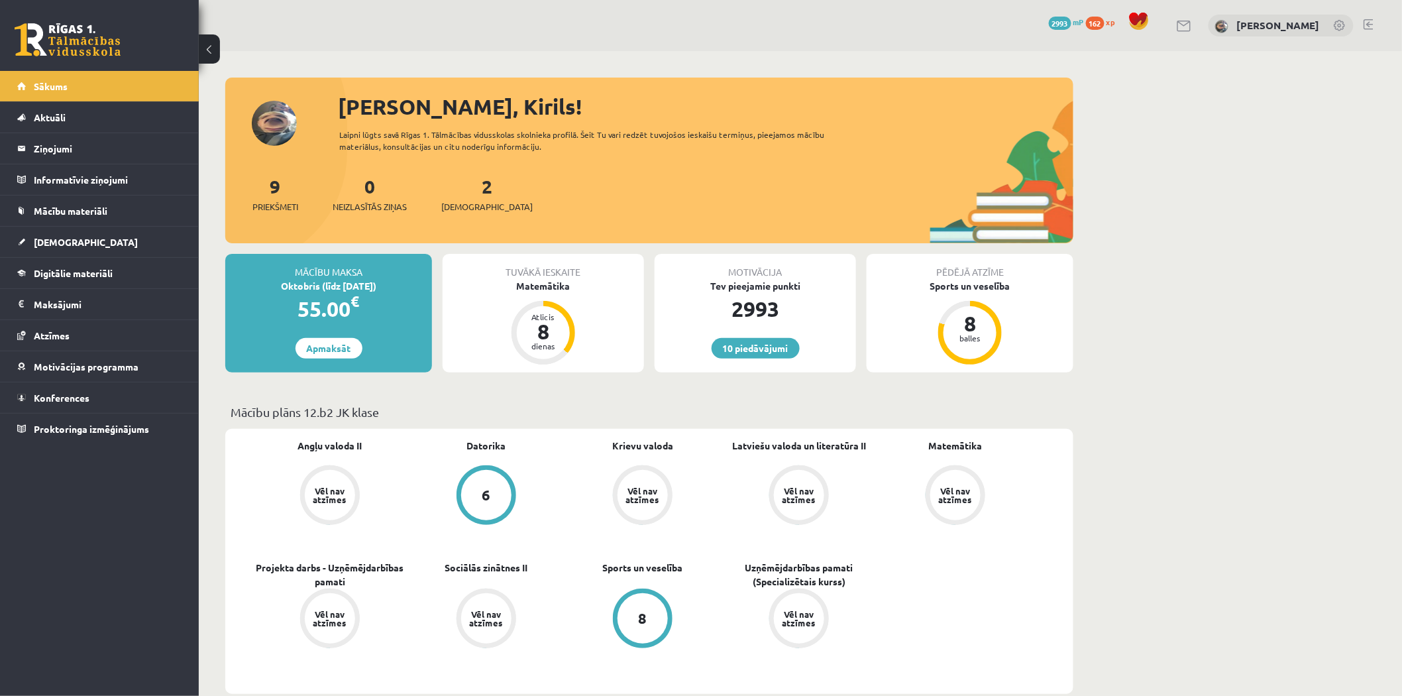
click at [1104, 25] on span "162" at bounding box center [1095, 23] width 19 height 13
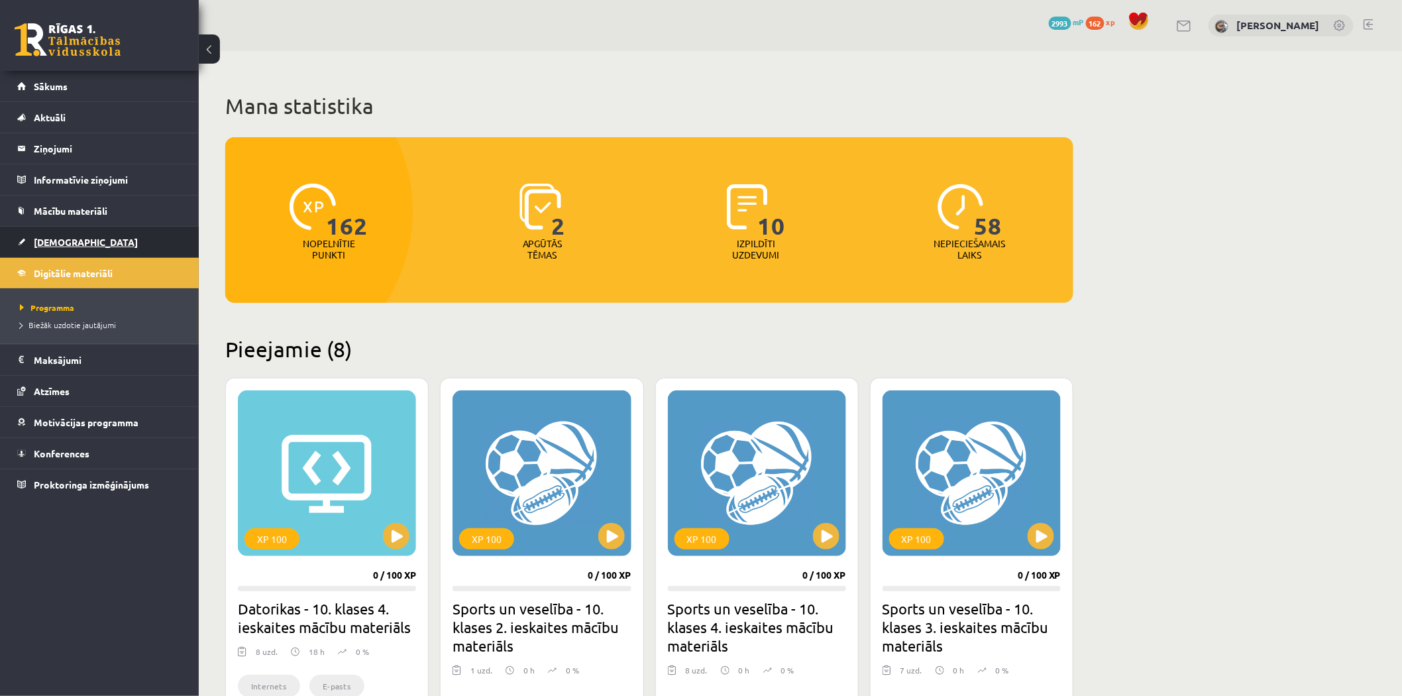
click at [104, 244] on link "[DEMOGRAPHIC_DATA]" at bounding box center [99, 242] width 165 height 30
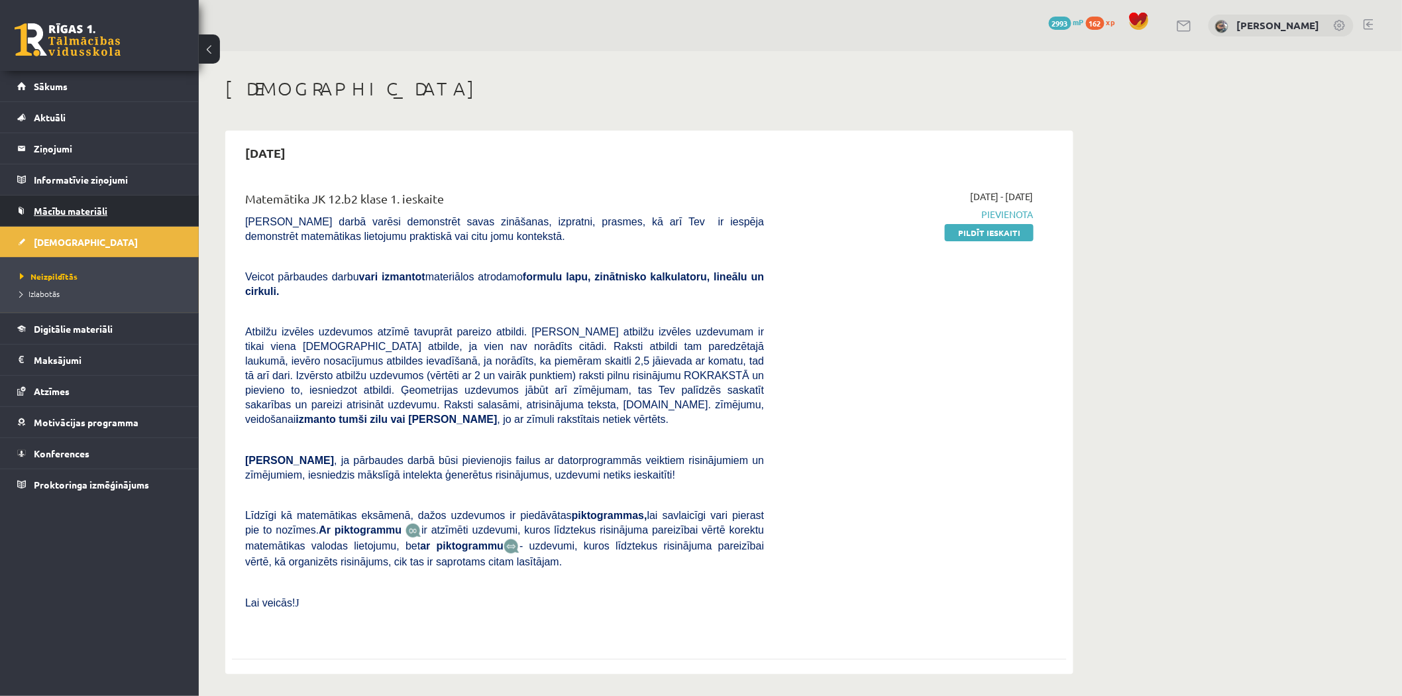
click at [166, 204] on link "Mācību materiāli" at bounding box center [99, 210] width 165 height 30
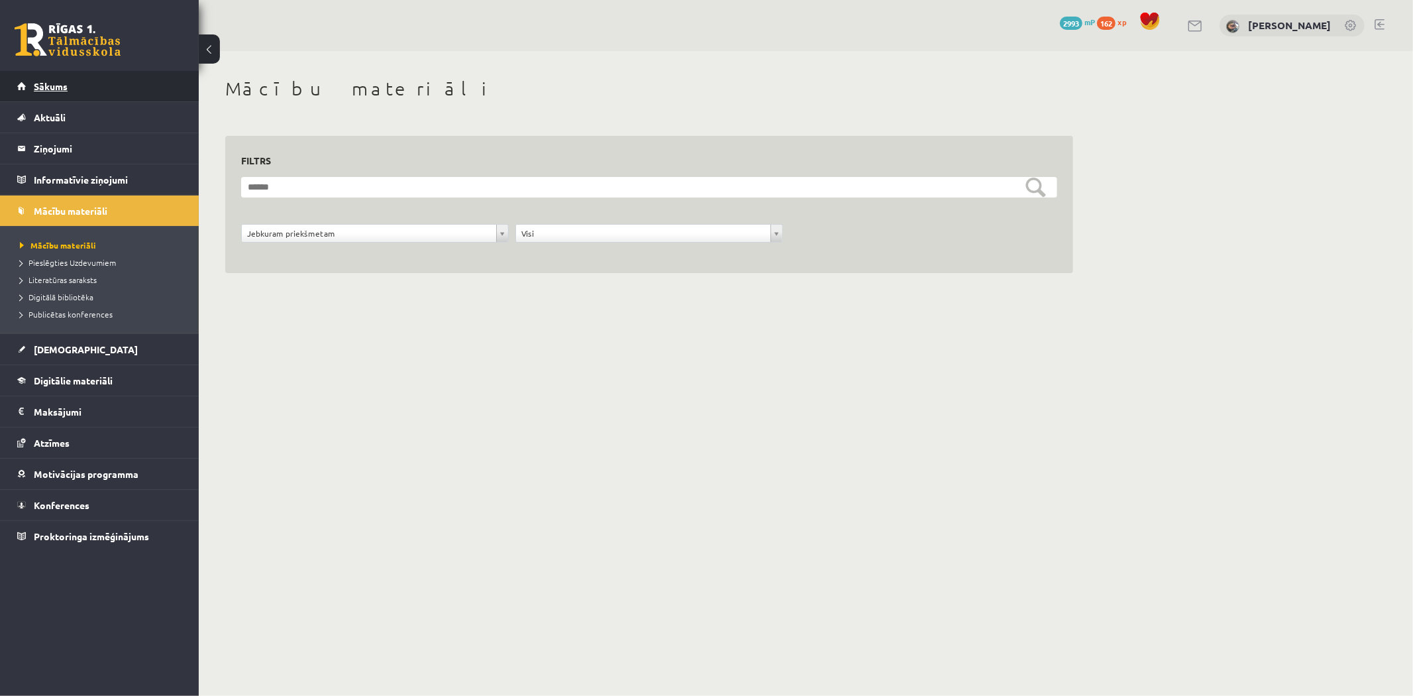
click at [131, 83] on link "Sākums" at bounding box center [99, 86] width 165 height 30
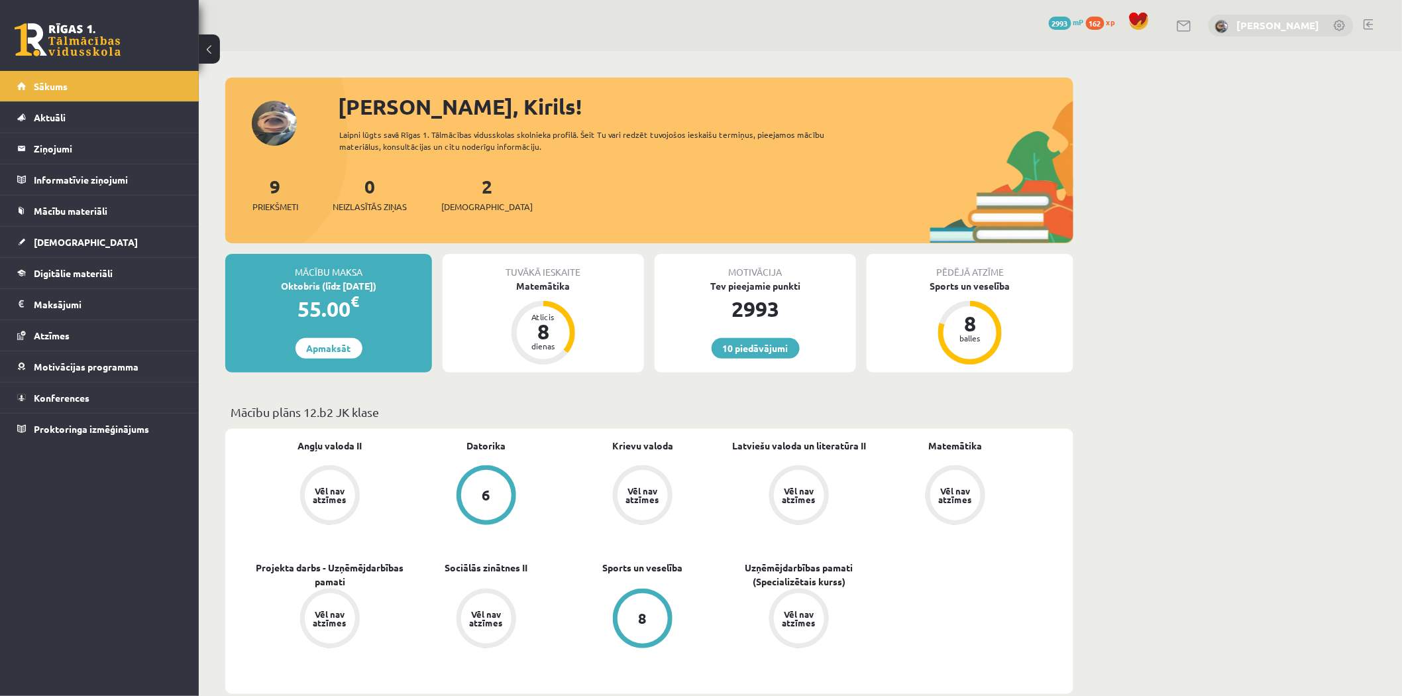
click at [1281, 23] on link "[PERSON_NAME]" at bounding box center [1278, 25] width 83 height 13
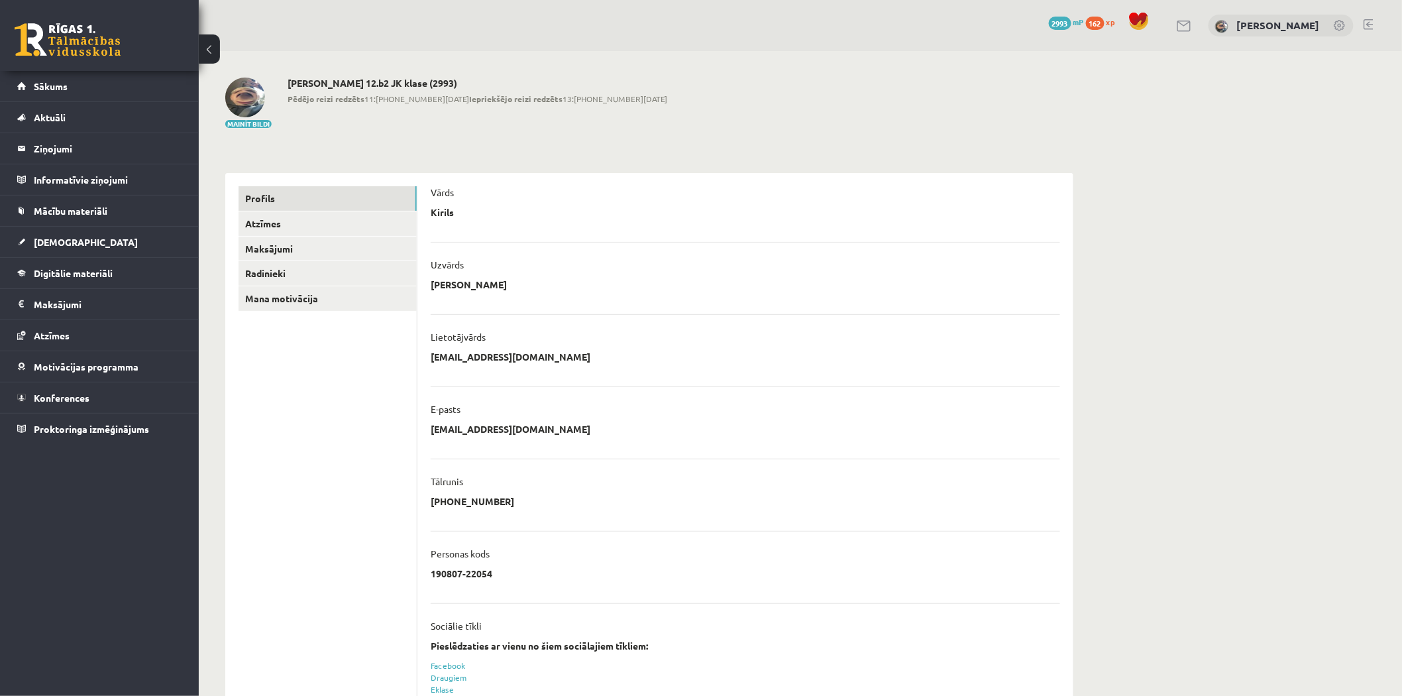
click at [98, 48] on link at bounding box center [68, 39] width 106 height 33
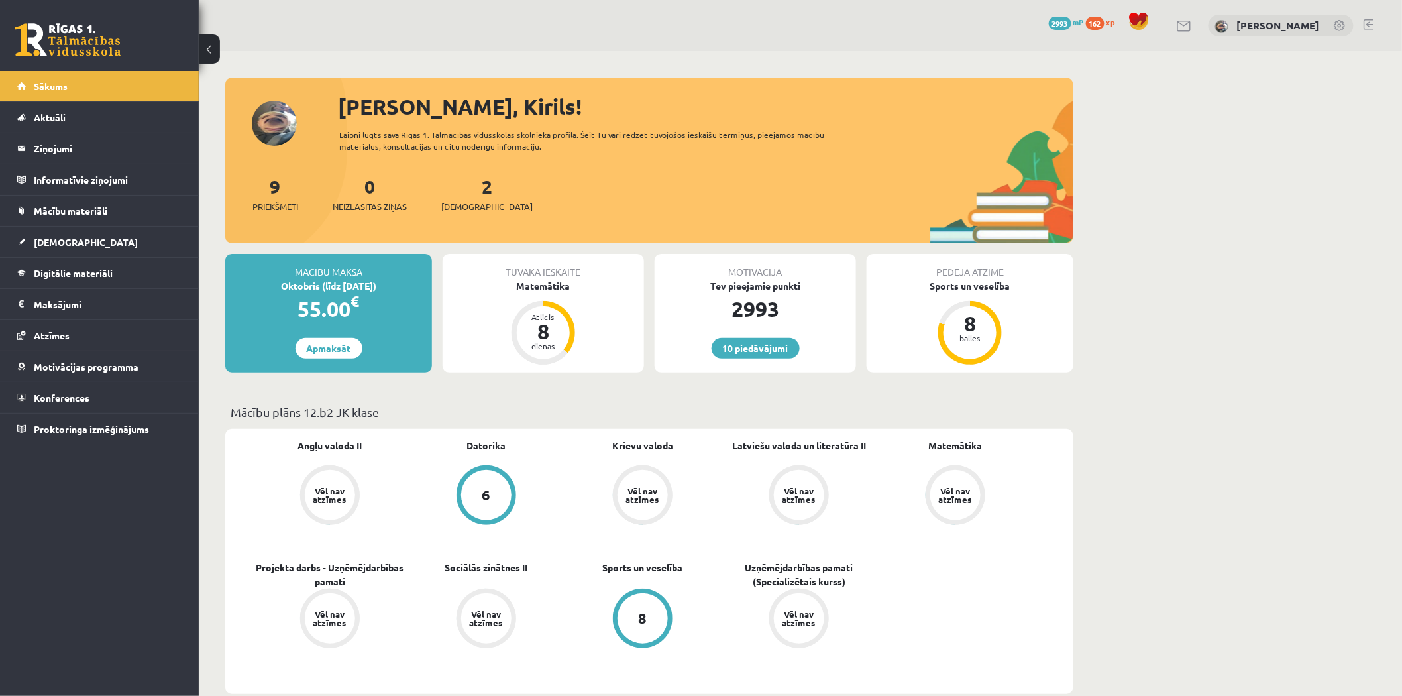
click at [645, 132] on div "Laipni lūgts savā Rīgas 1. Tālmācības vidusskolas skolnieka profilā. Šeit Tu va…" at bounding box center [593, 141] width 509 height 24
click at [100, 235] on link "[DEMOGRAPHIC_DATA]" at bounding box center [99, 242] width 165 height 30
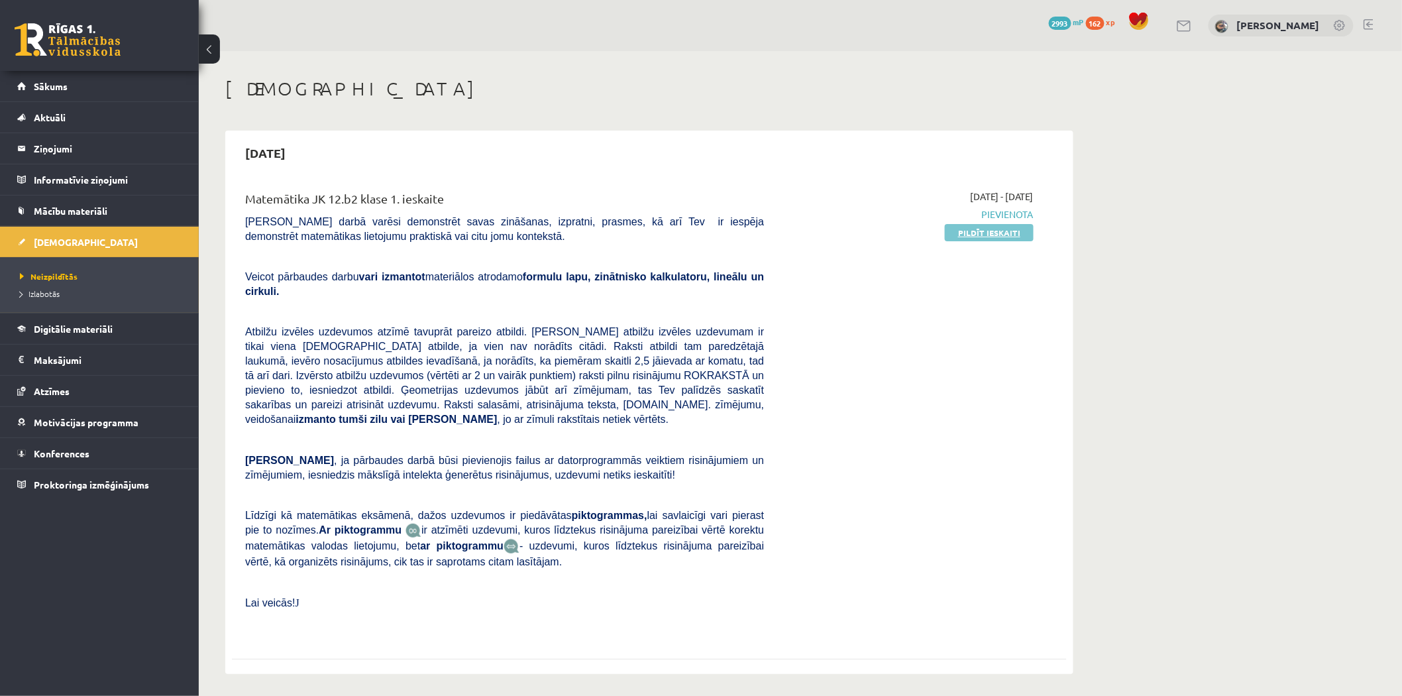
click at [1008, 237] on link "Pildīt ieskaiti" at bounding box center [989, 232] width 89 height 17
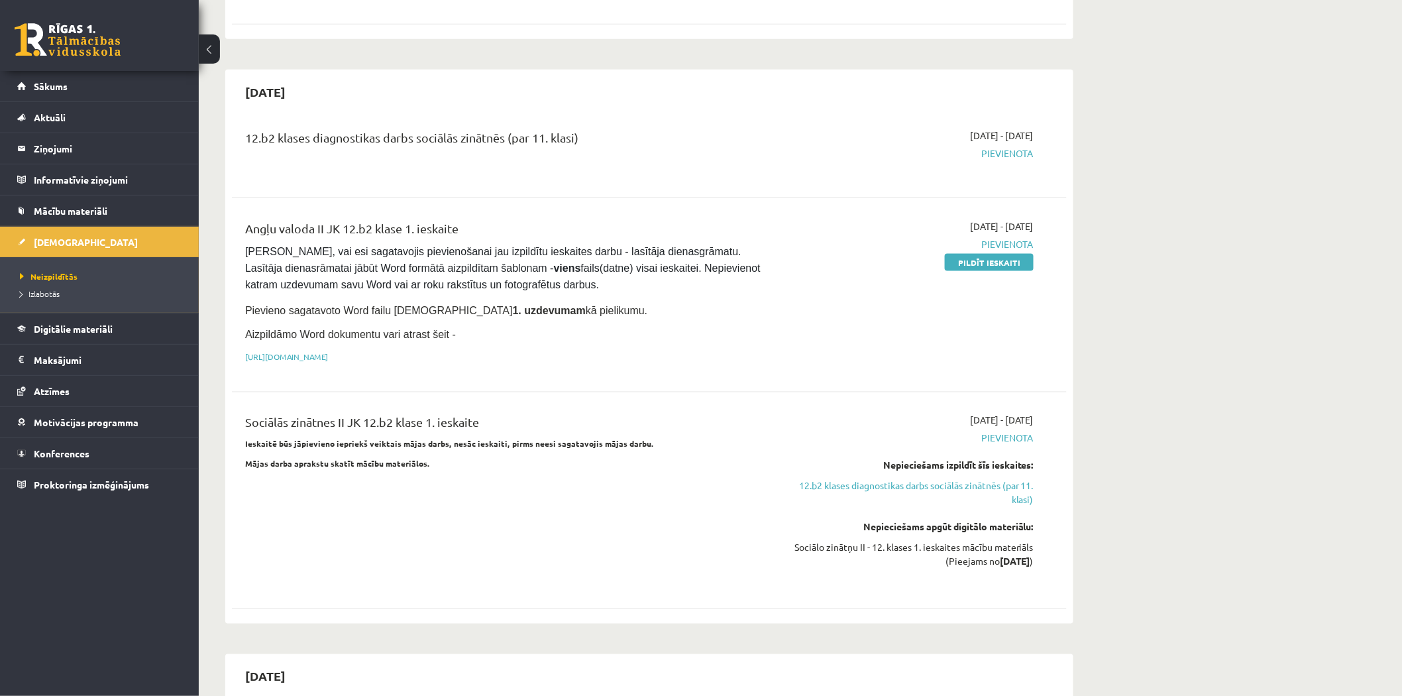
scroll to position [588, 0]
